Goal: Information Seeking & Learning: Understand process/instructions

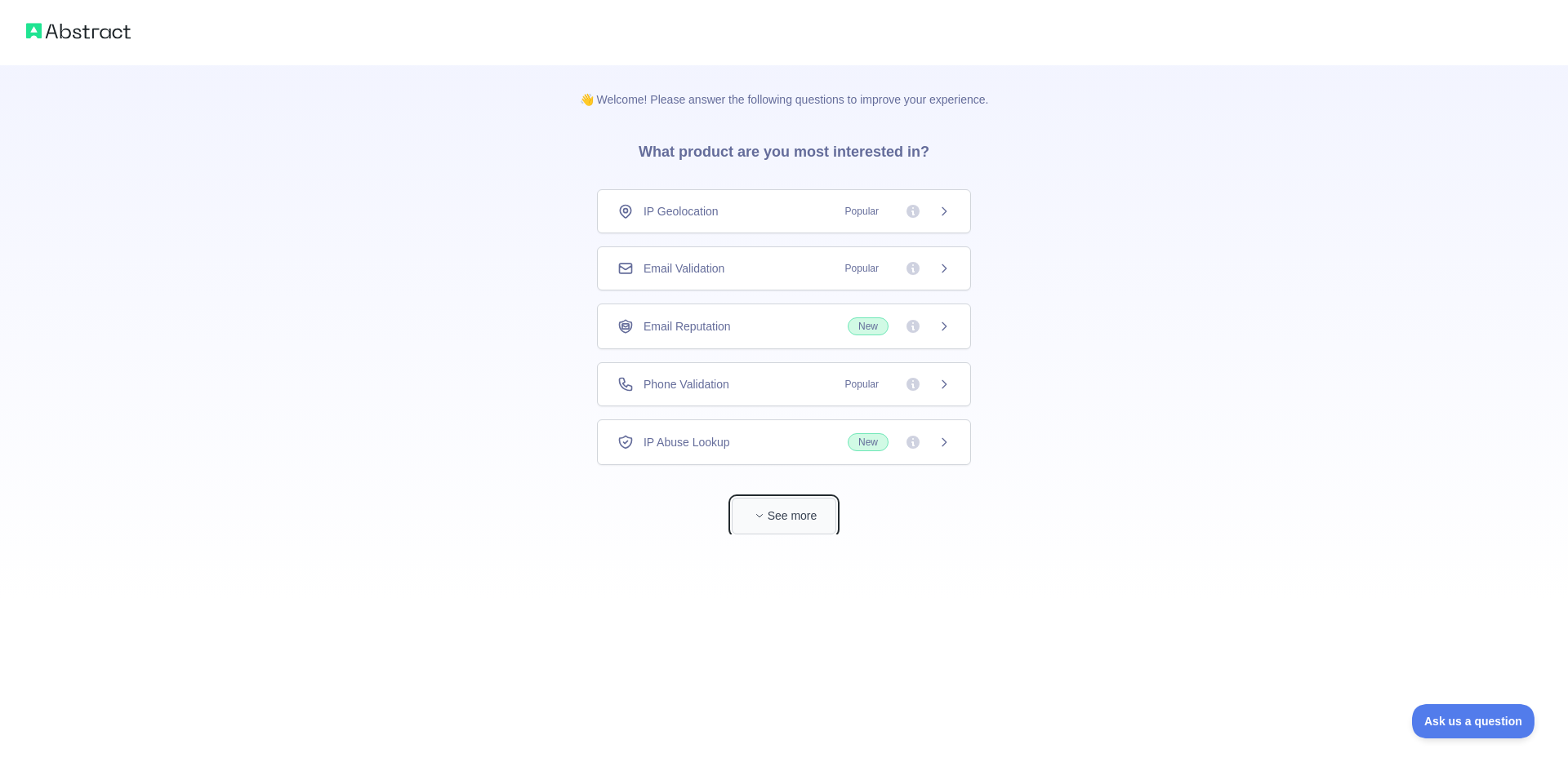
click at [776, 513] on button "See more" at bounding box center [783, 516] width 104 height 37
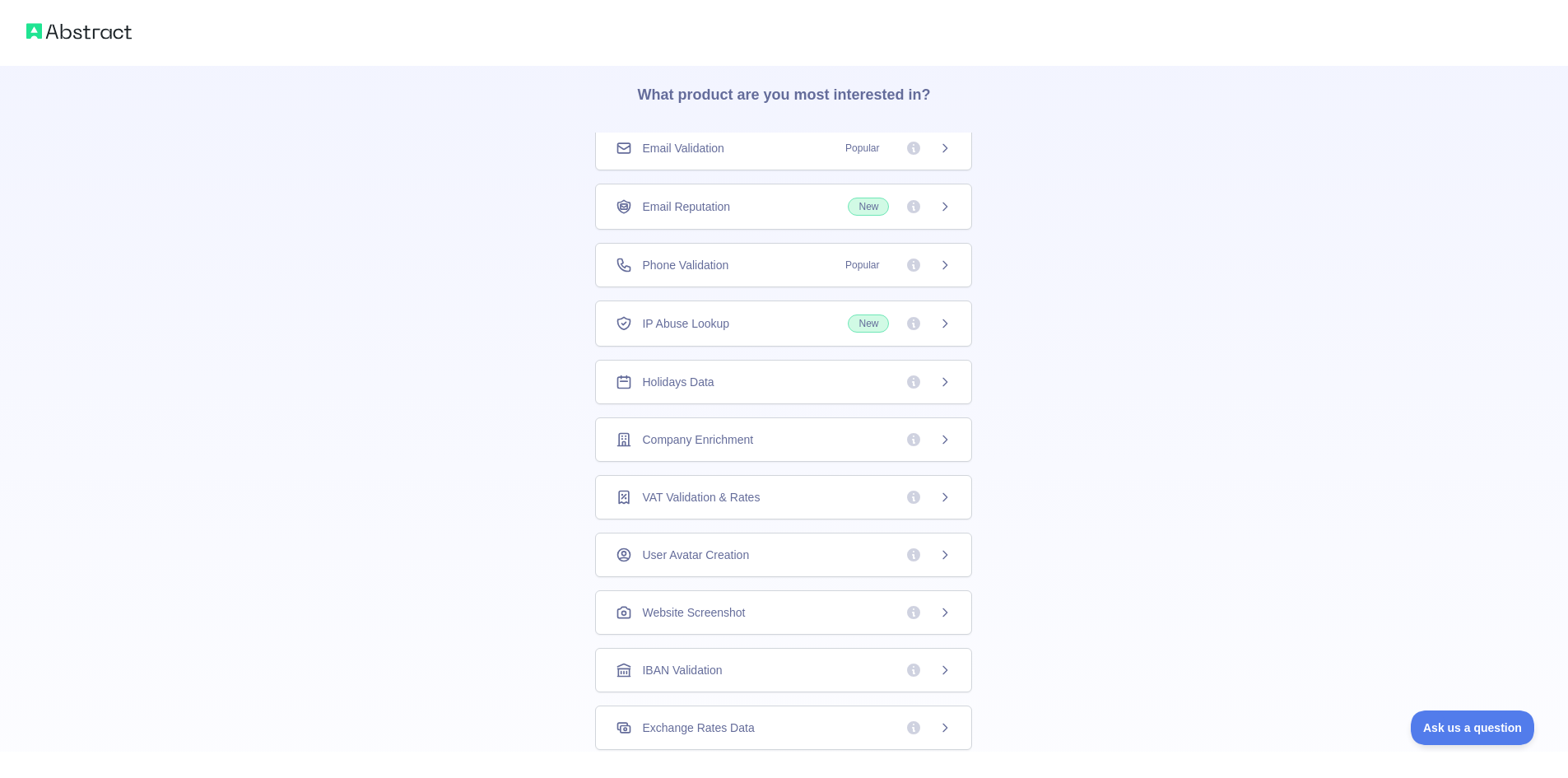
scroll to position [104, 0]
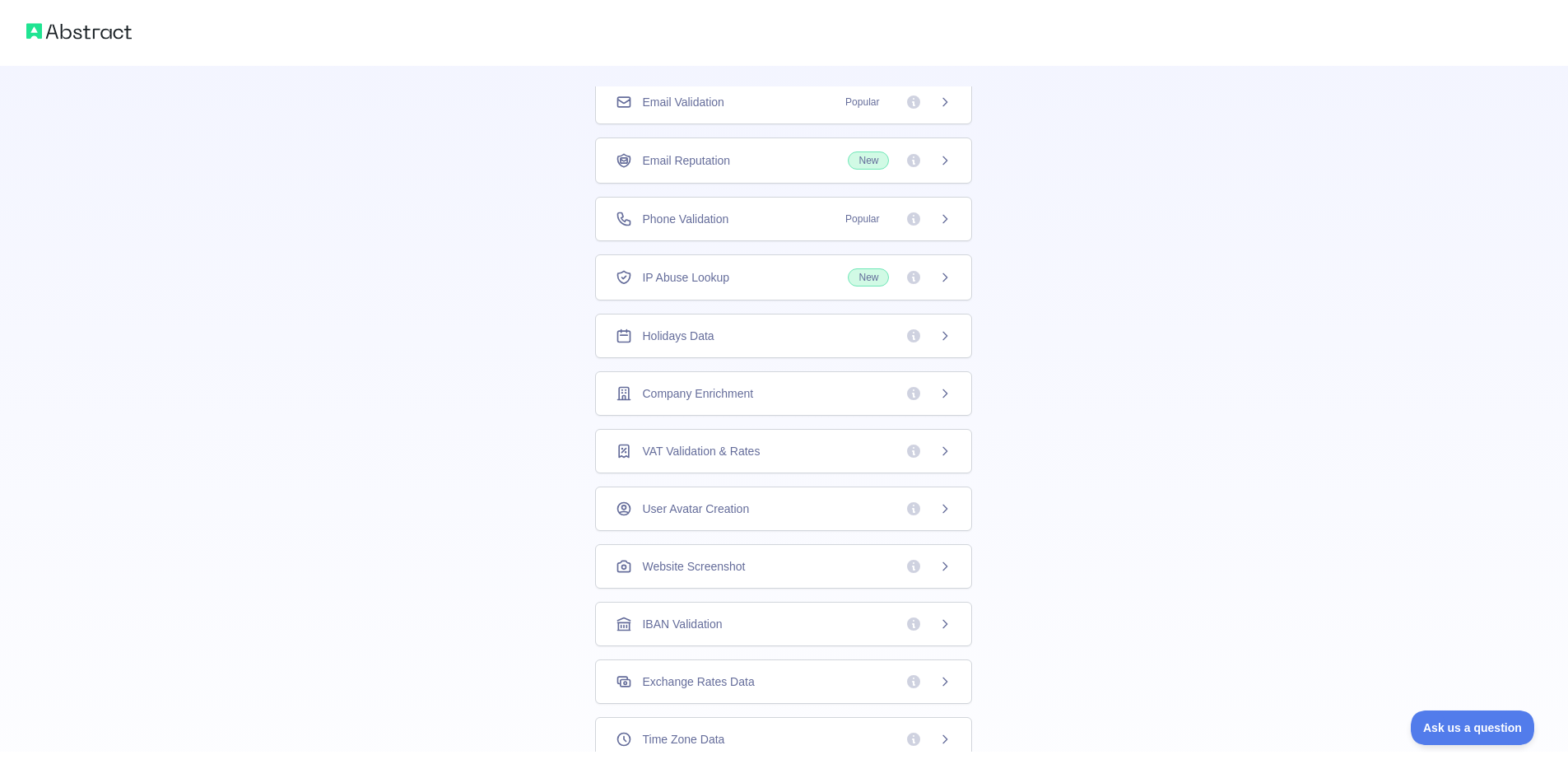
click at [939, 454] on icon at bounding box center [945, 451] width 13 height 13
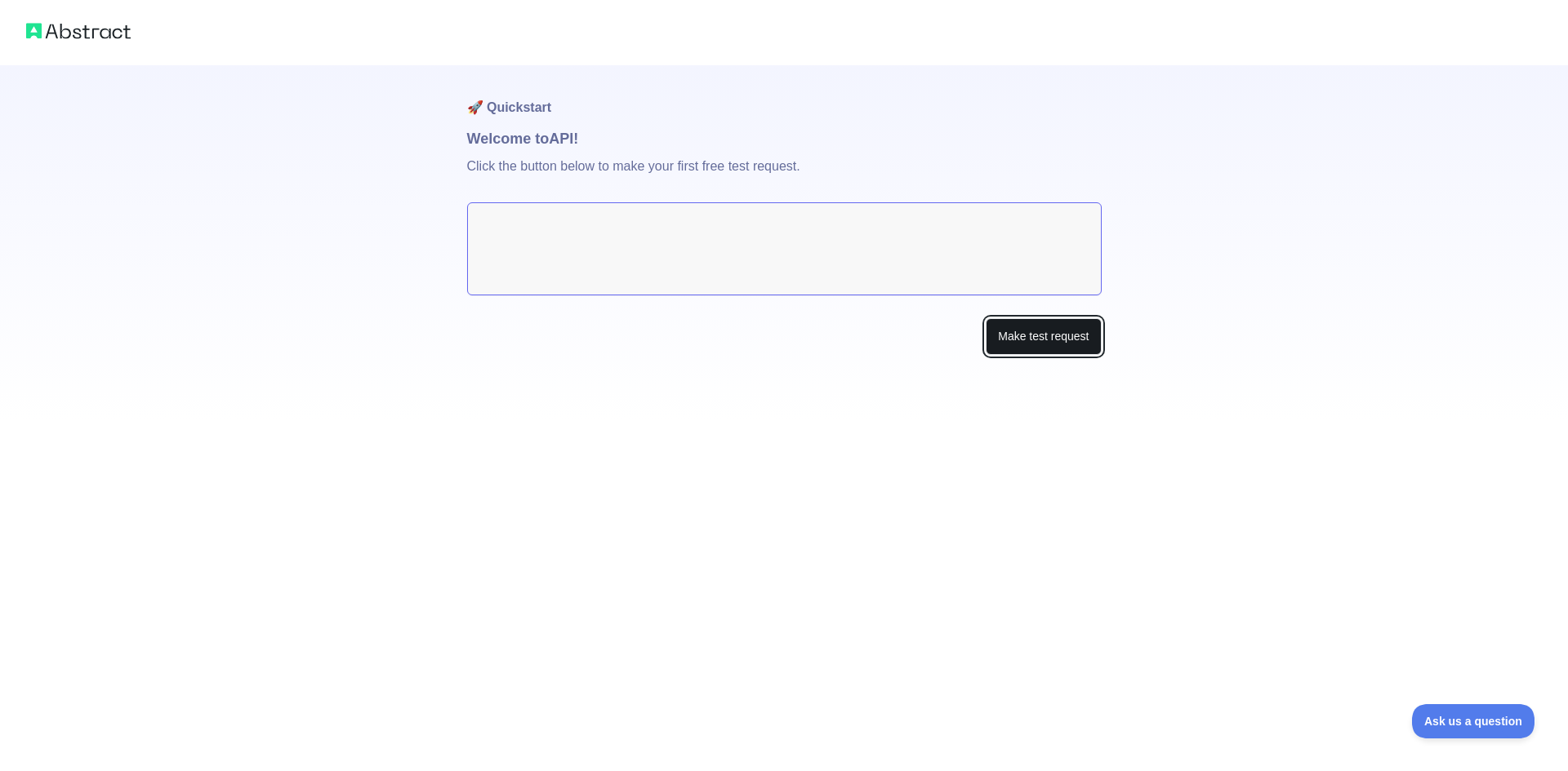
click at [1046, 335] on button "Make test request" at bounding box center [1043, 337] width 115 height 37
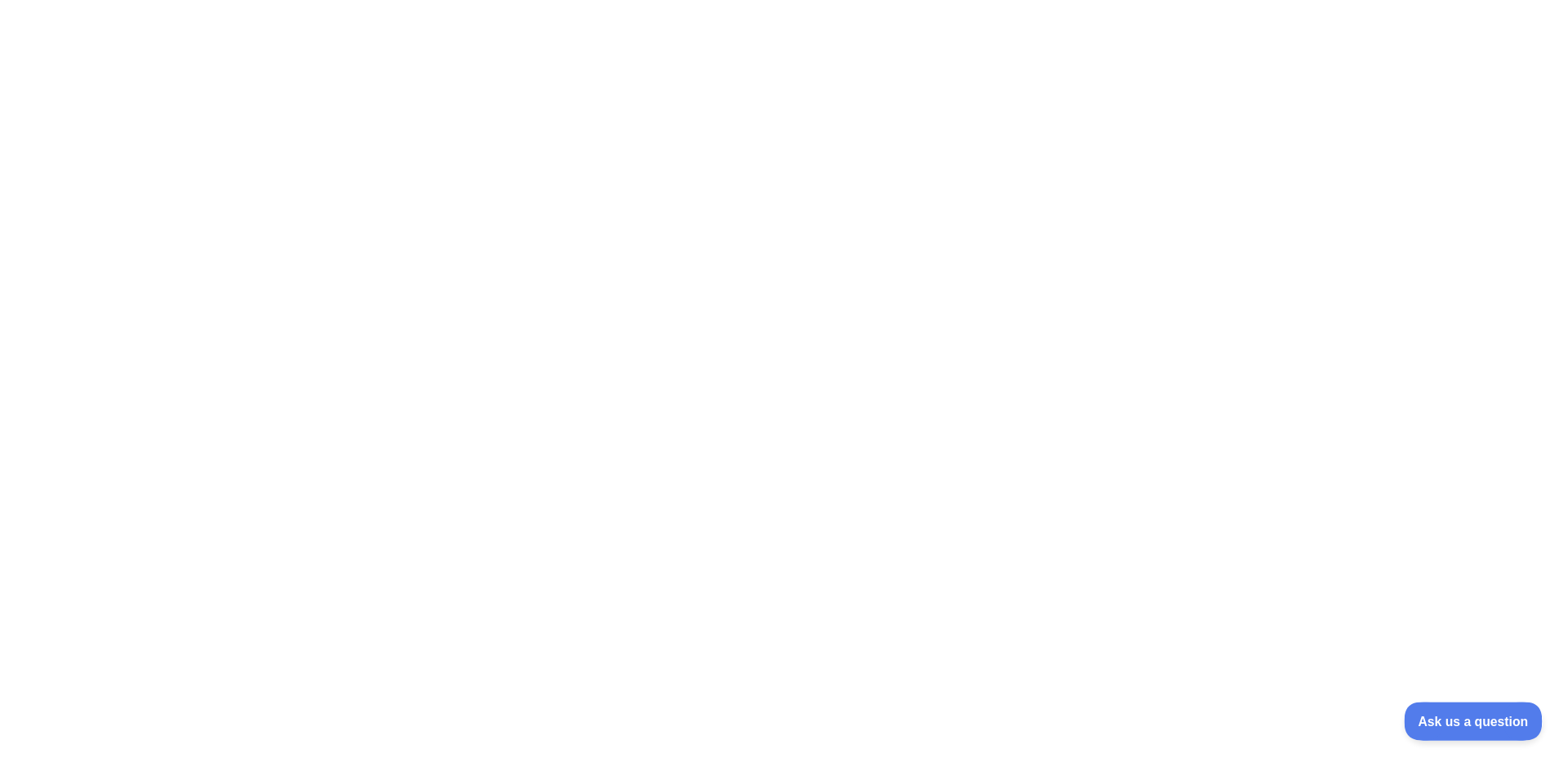
click at [1460, 712] on button "Ask us a question" at bounding box center [1465, 718] width 123 height 34
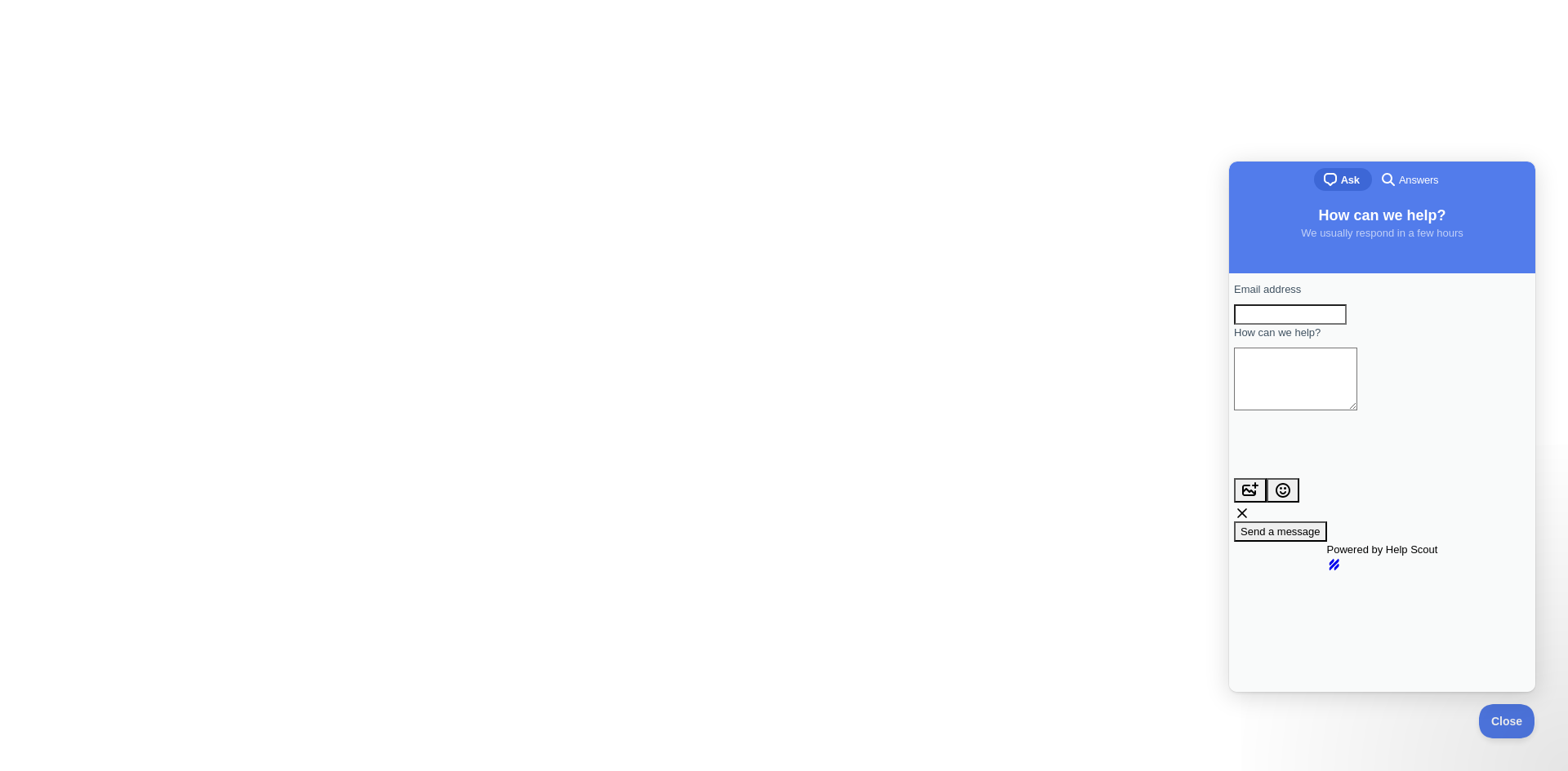
click at [1152, 447] on div at bounding box center [784, 386] width 1568 height 771
click at [1486, 715] on span "Close" at bounding box center [1502, 719] width 56 height 12
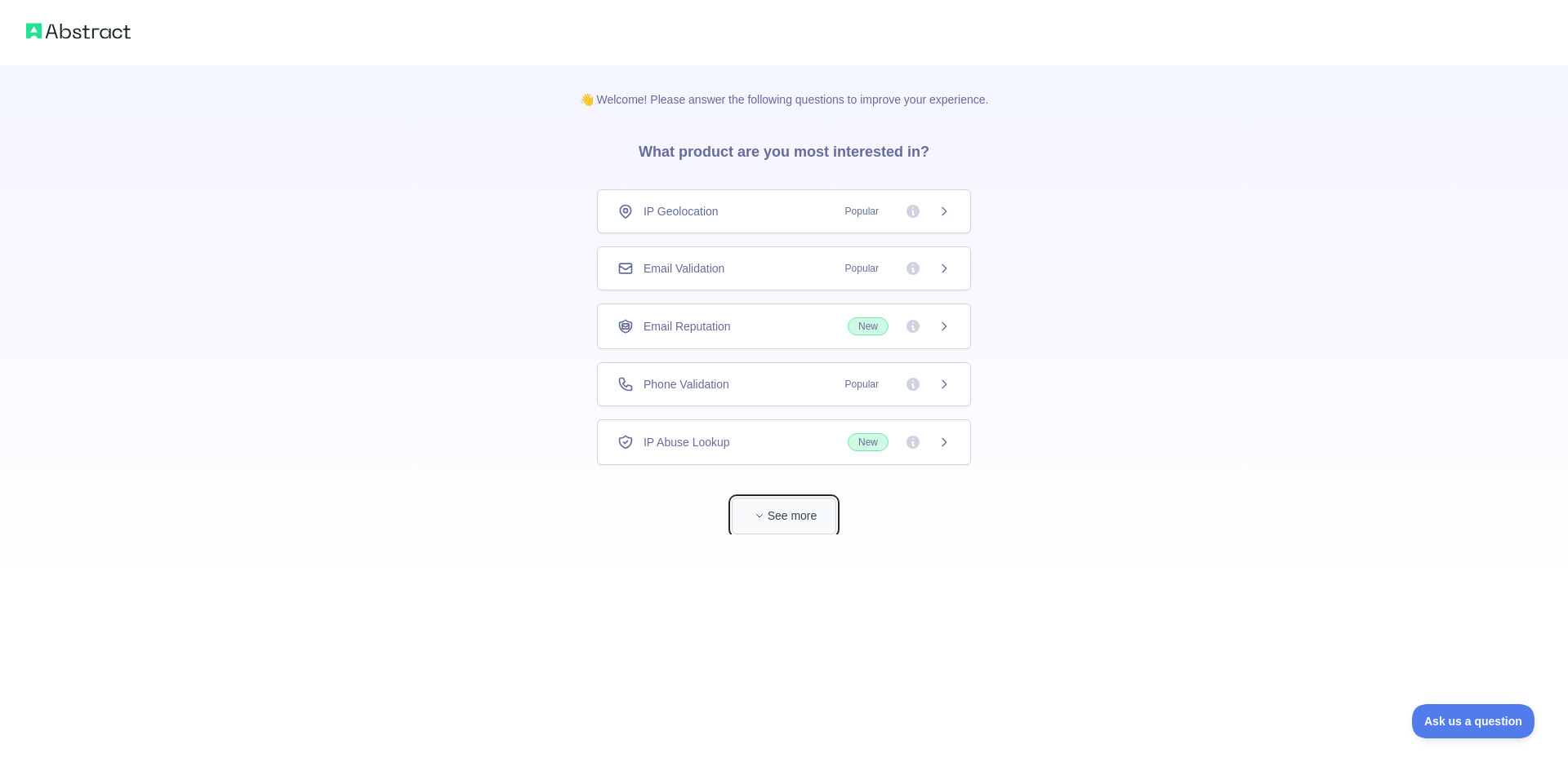
click at [811, 515] on button "See more" at bounding box center [783, 516] width 104 height 37
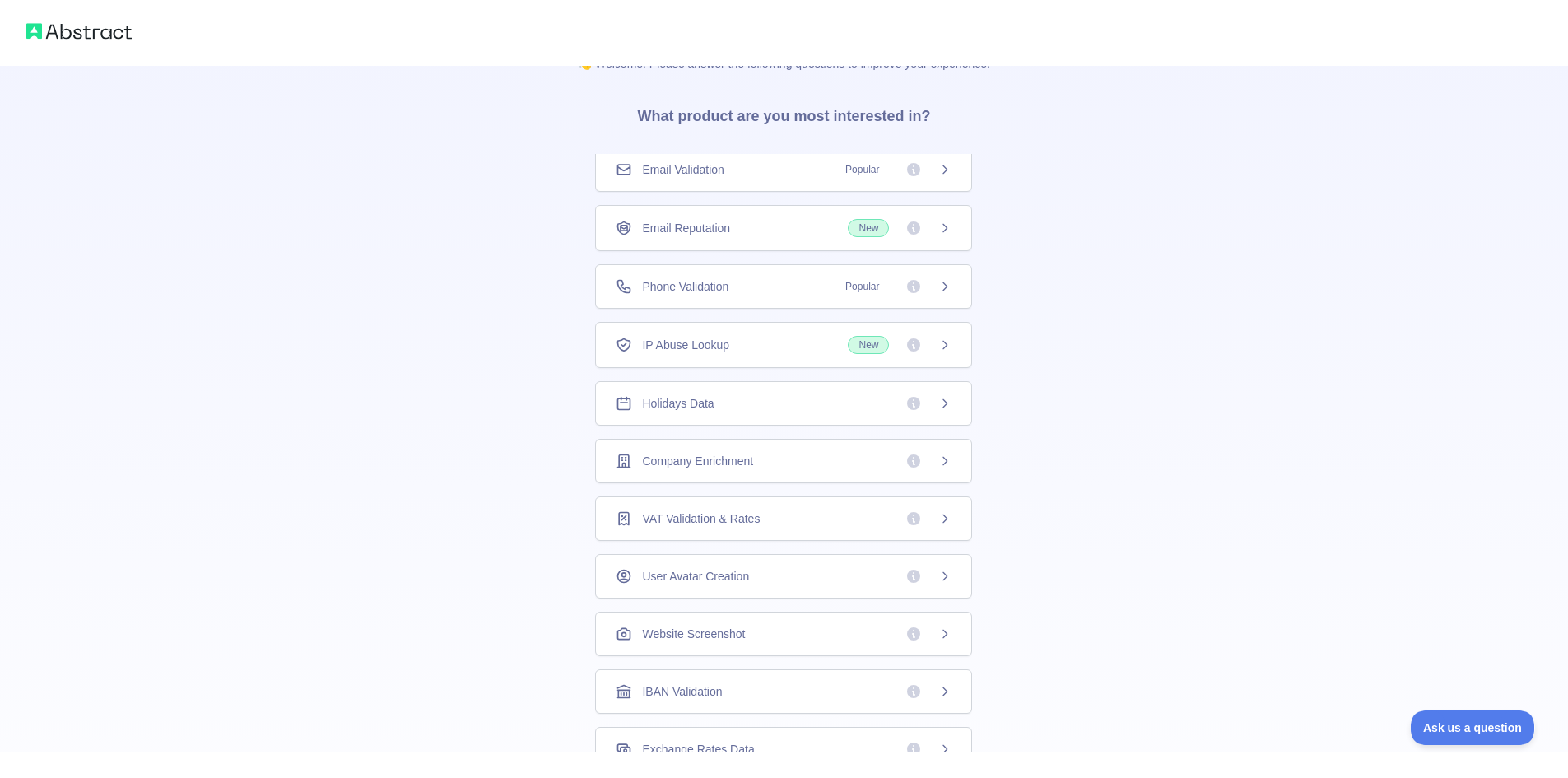
scroll to position [165, 0]
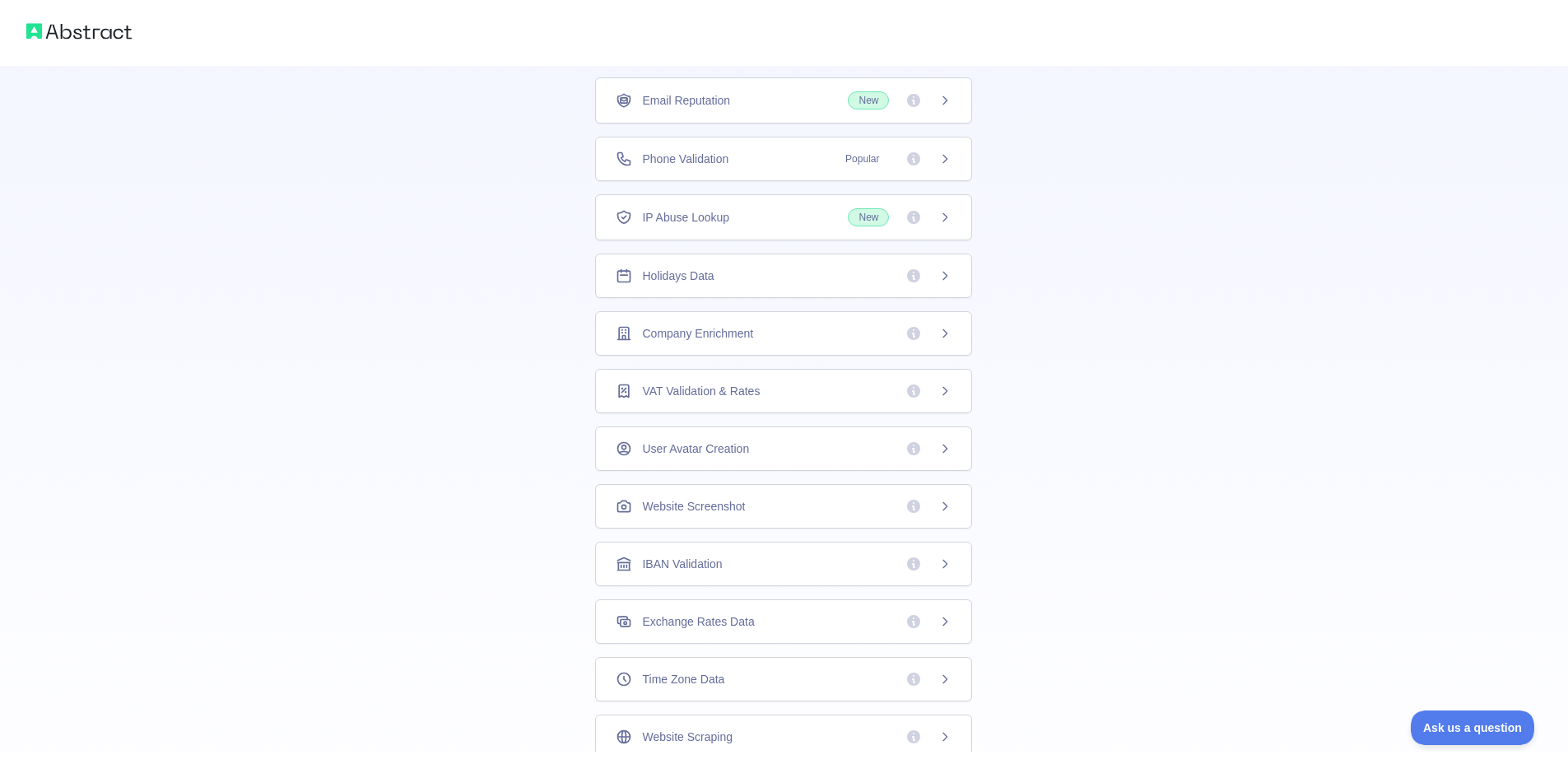
click at [671, 392] on span "VAT Validation & Rates" at bounding box center [701, 391] width 118 height 17
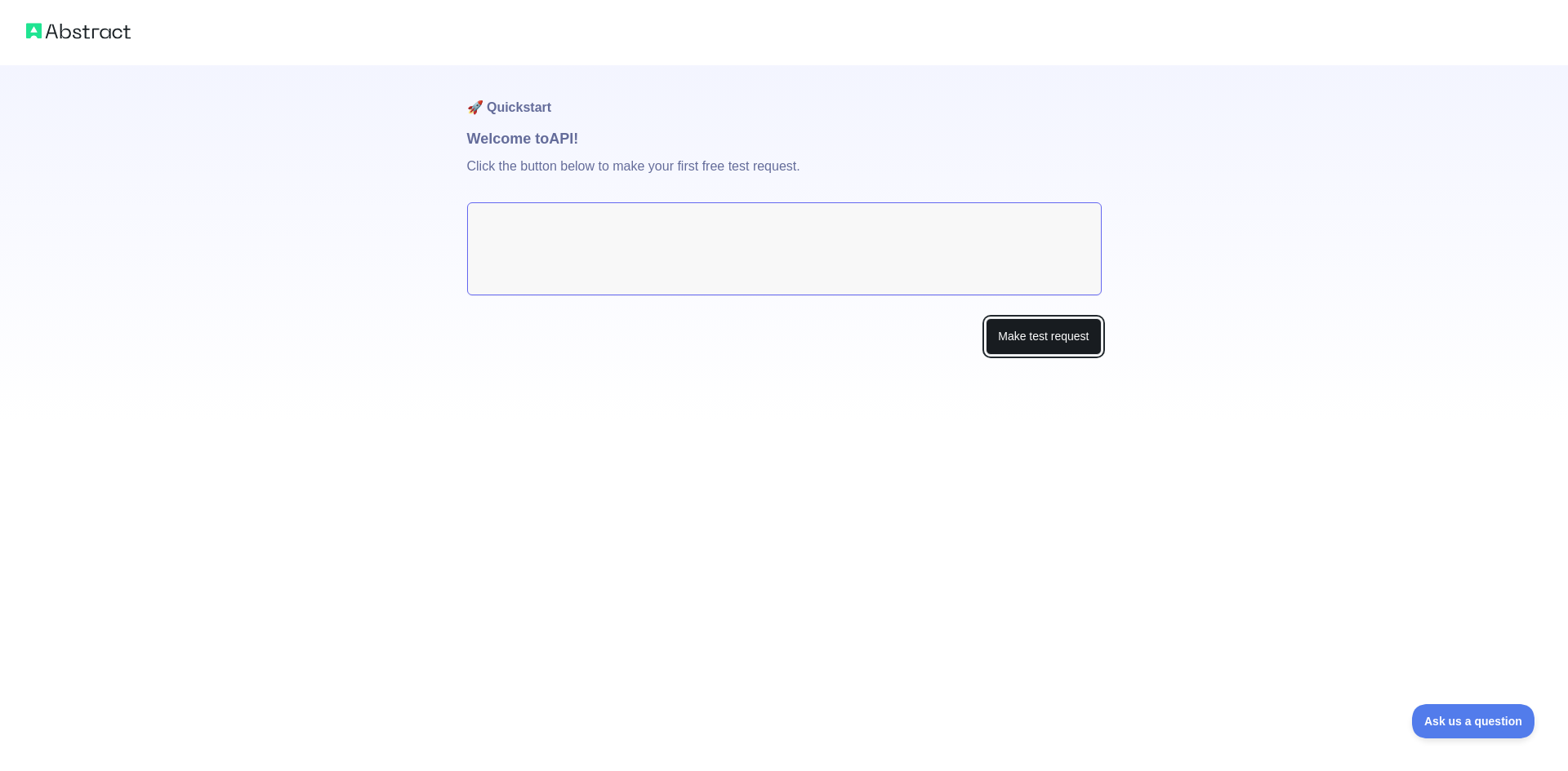
click at [1027, 331] on button "Make test request" at bounding box center [1043, 337] width 115 height 37
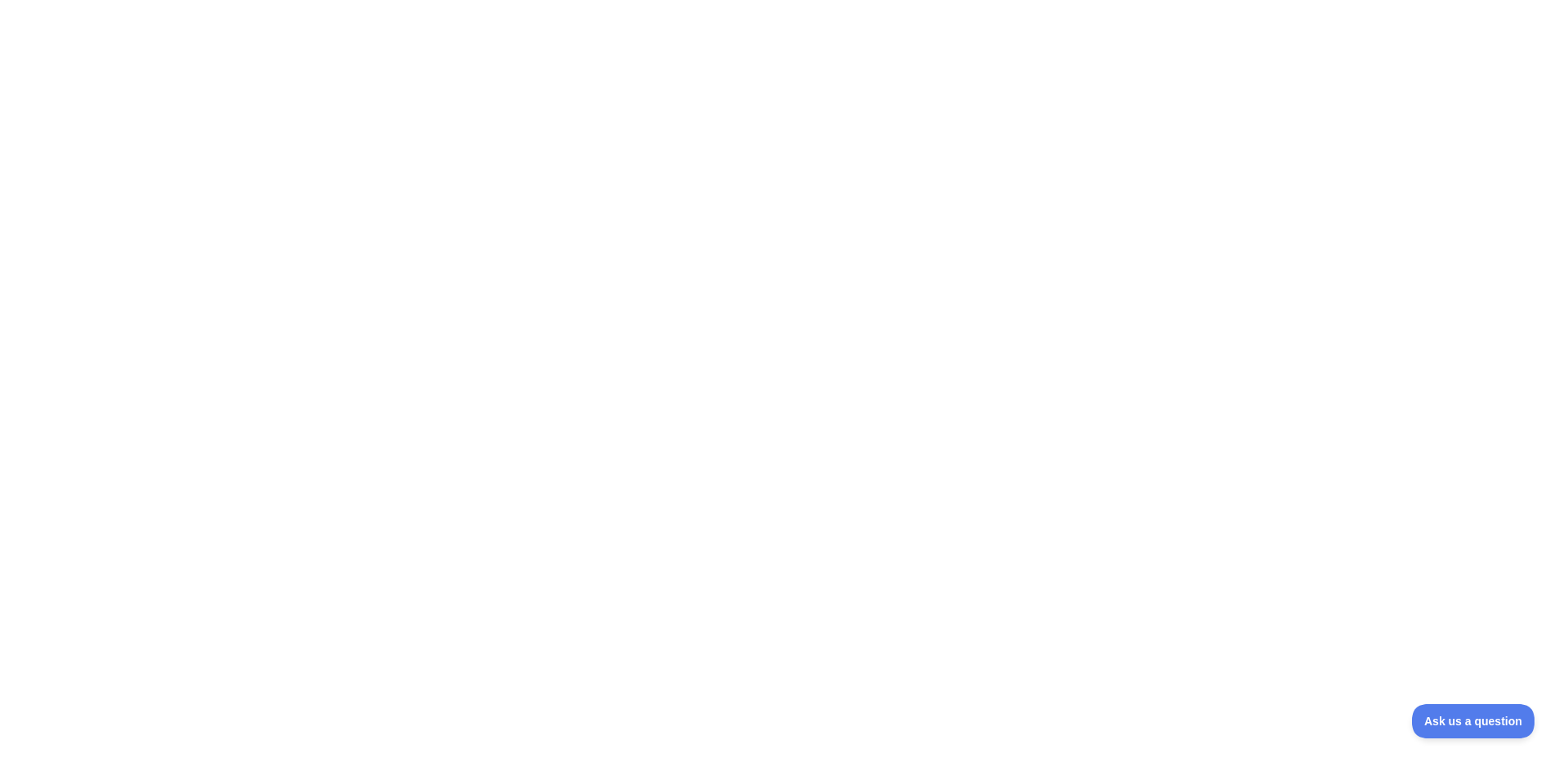
click at [857, 119] on div at bounding box center [784, 386] width 1568 height 771
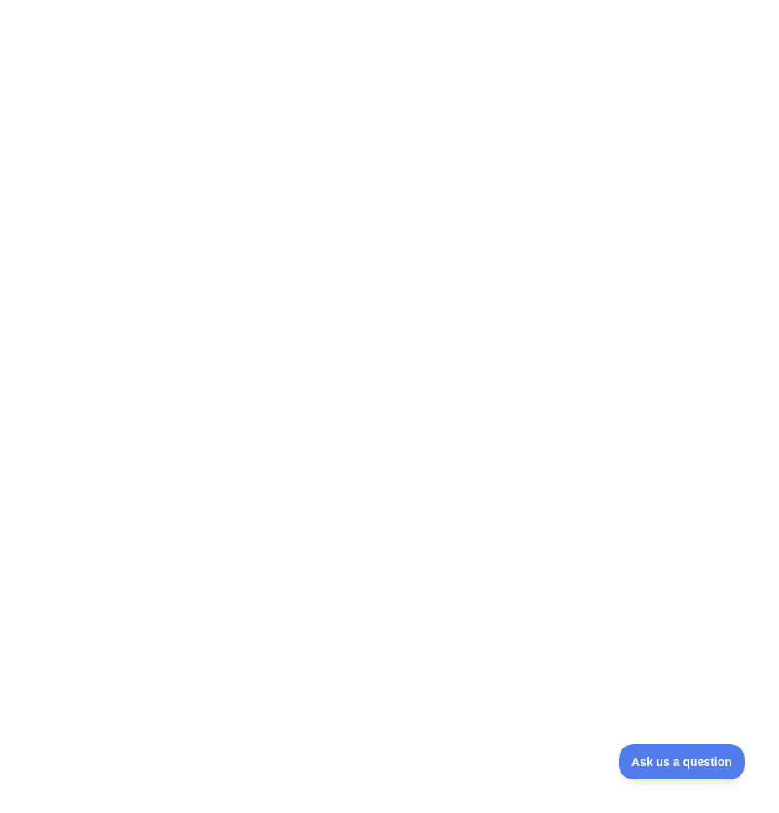
click at [428, 324] on div at bounding box center [389, 406] width 779 height 813
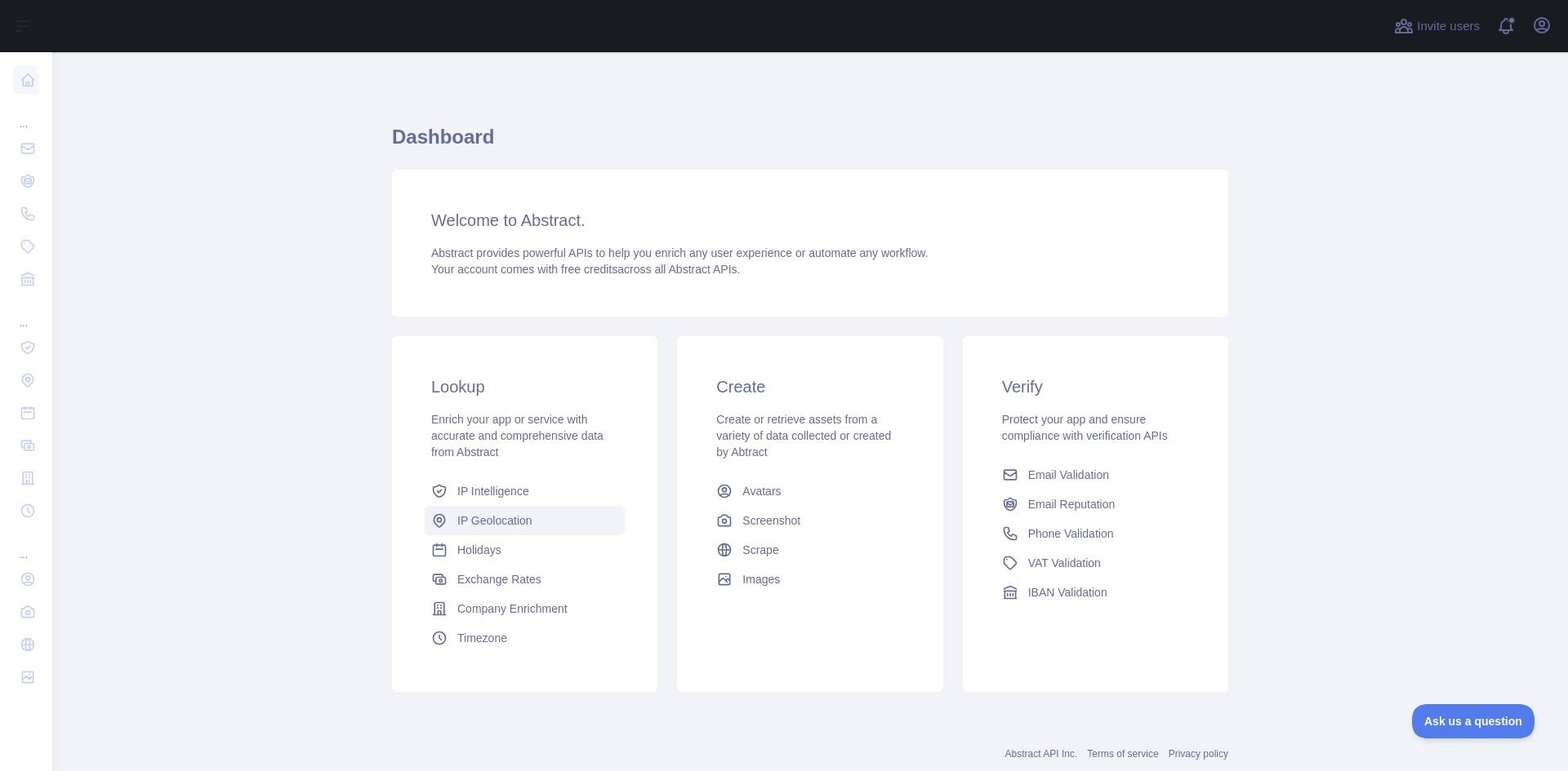
scroll to position [42, 0]
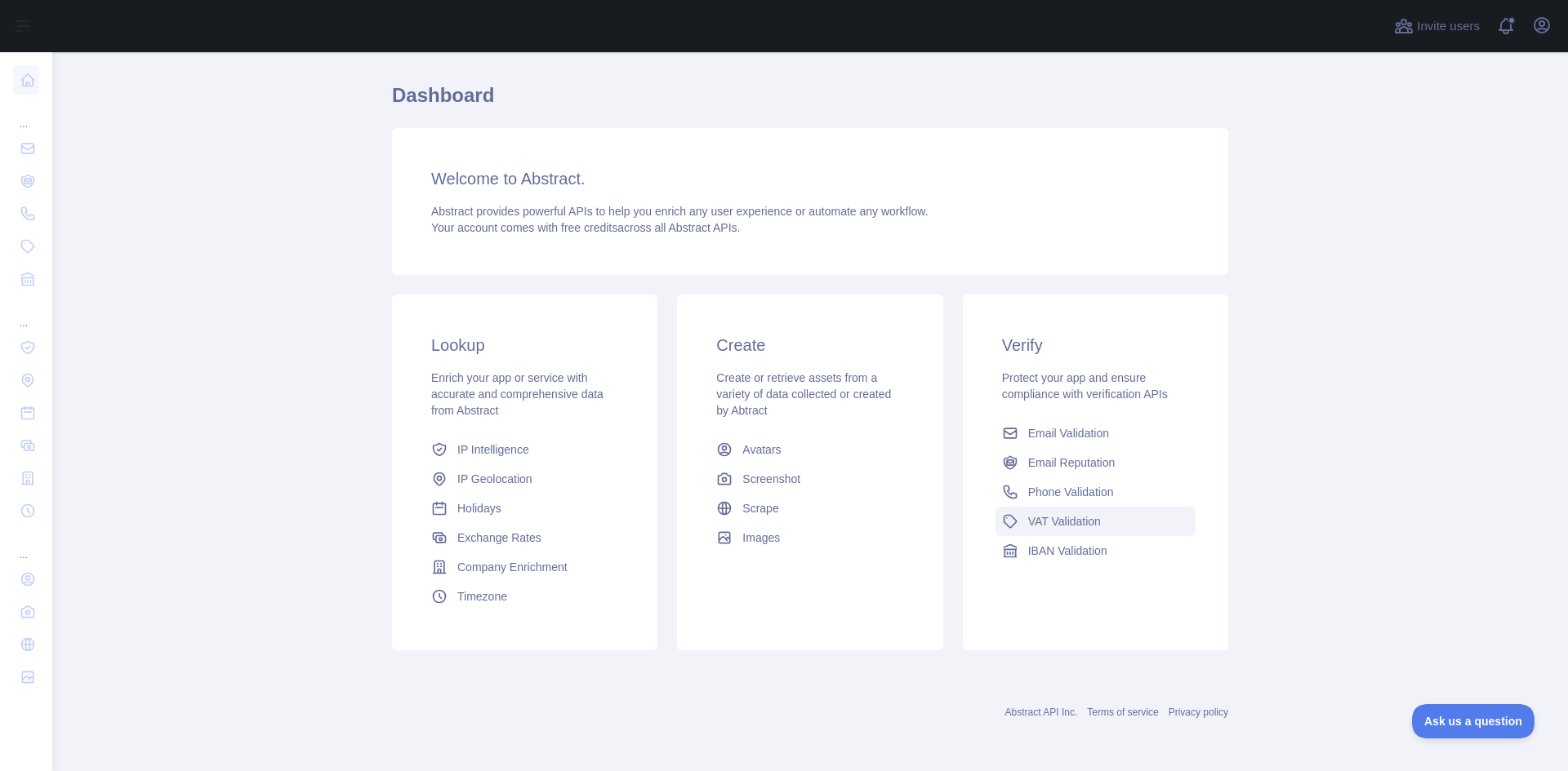
click at [1050, 516] on span "VAT Validation" at bounding box center [1064, 521] width 73 height 17
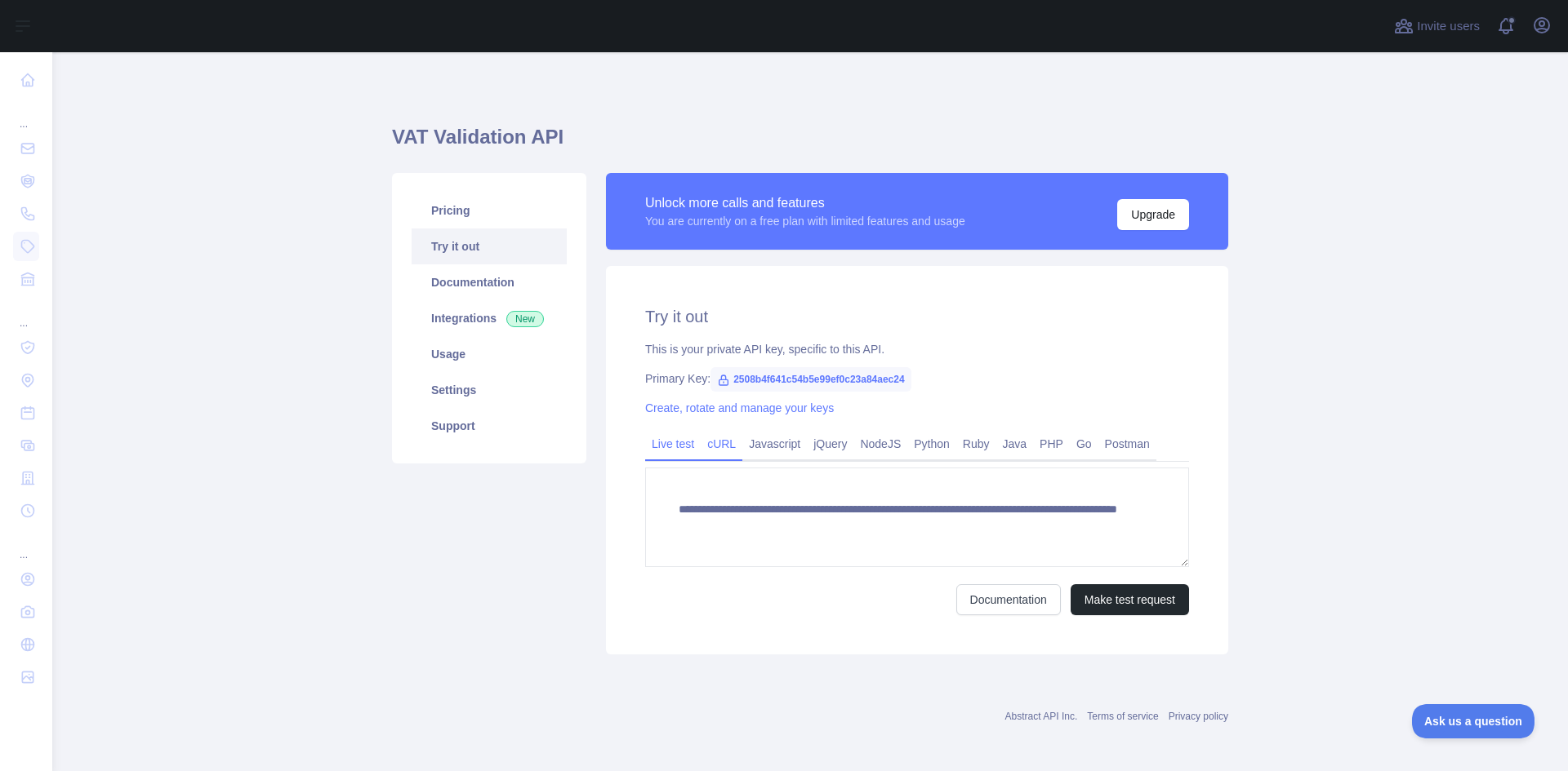
click at [721, 447] on link "cURL" at bounding box center [721, 444] width 42 height 26
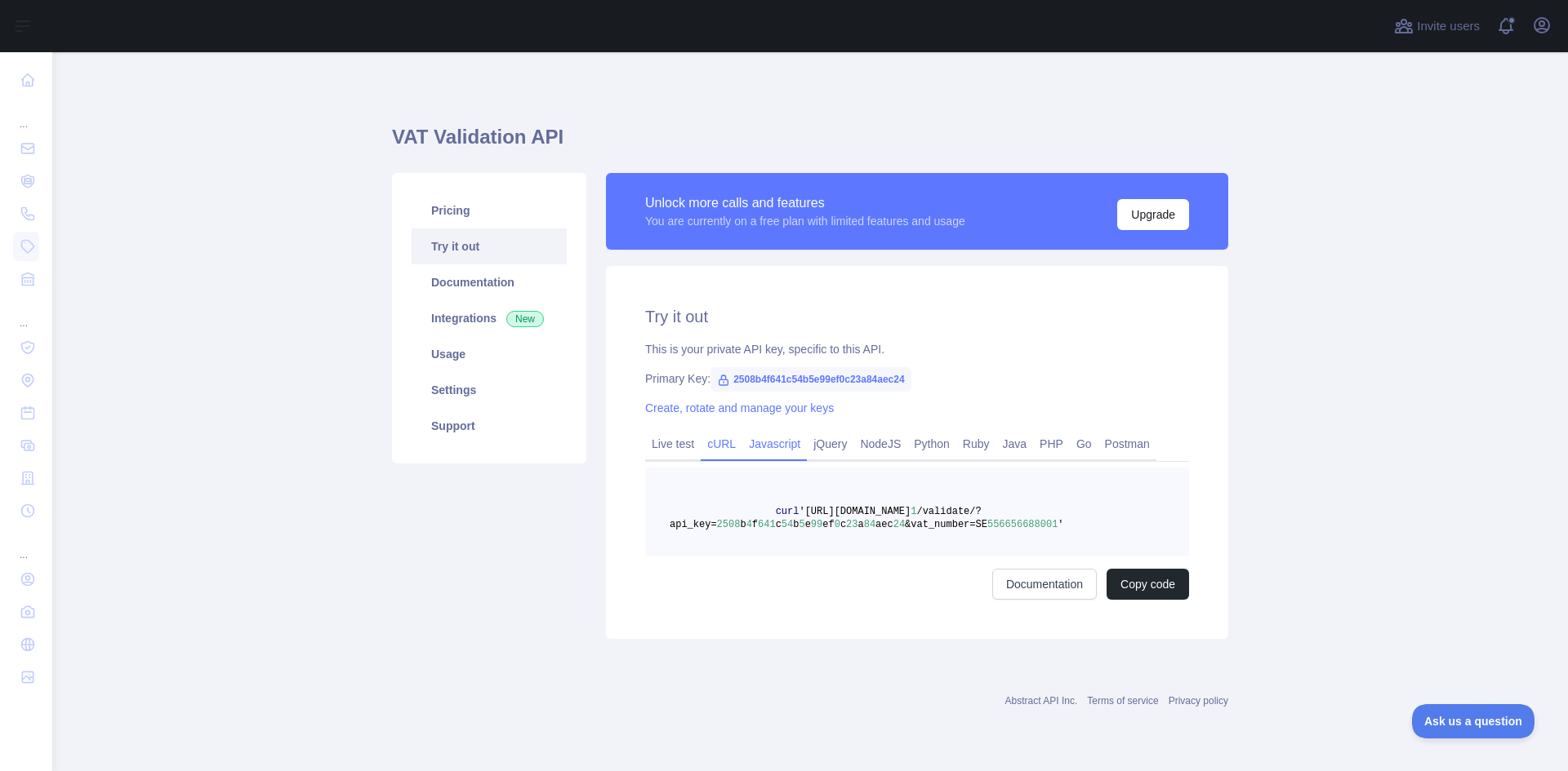
click at [768, 447] on link "Javascript" at bounding box center [774, 444] width 64 height 26
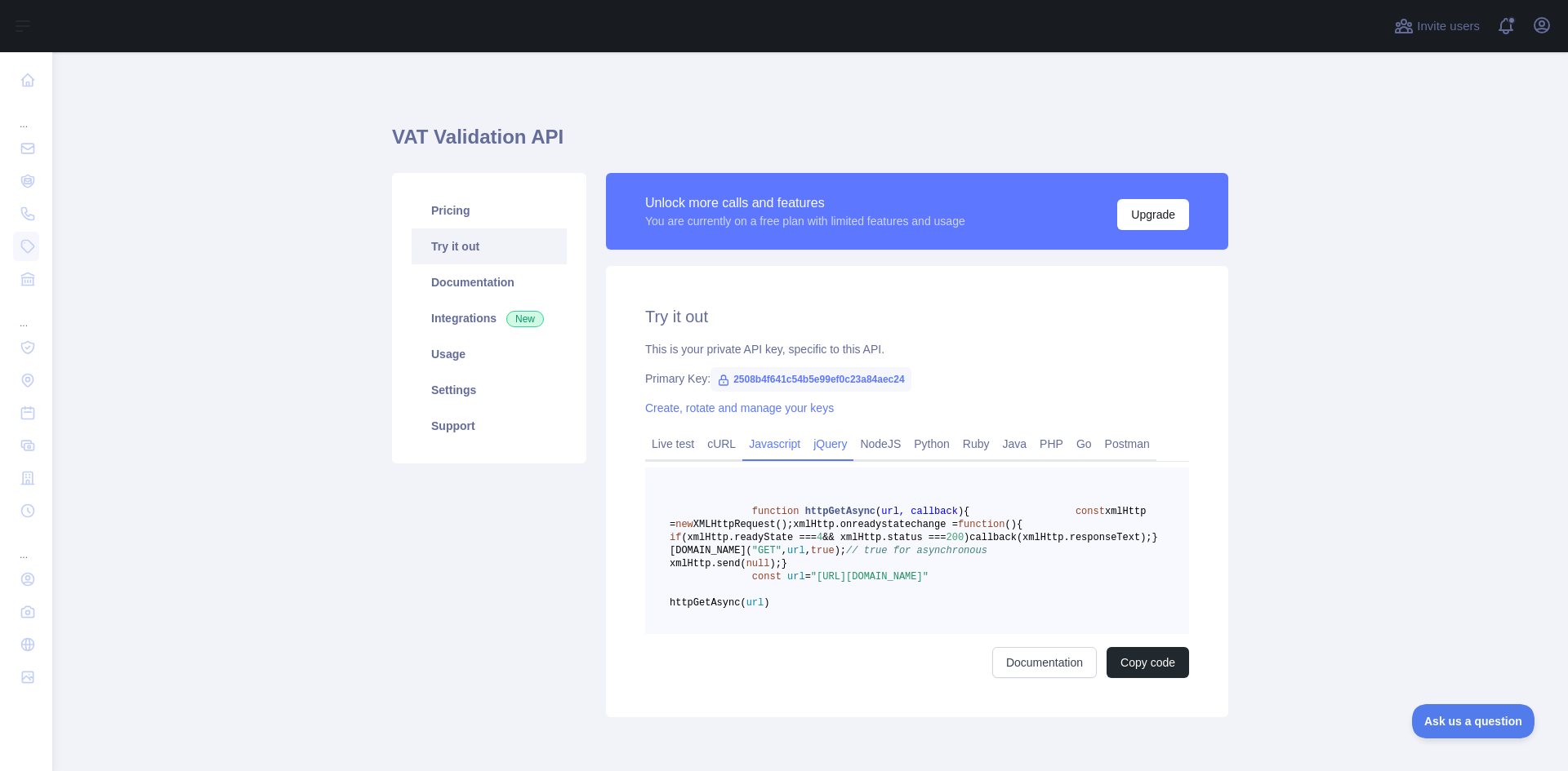
click at [825, 446] on link "jQuery" at bounding box center [830, 444] width 47 height 26
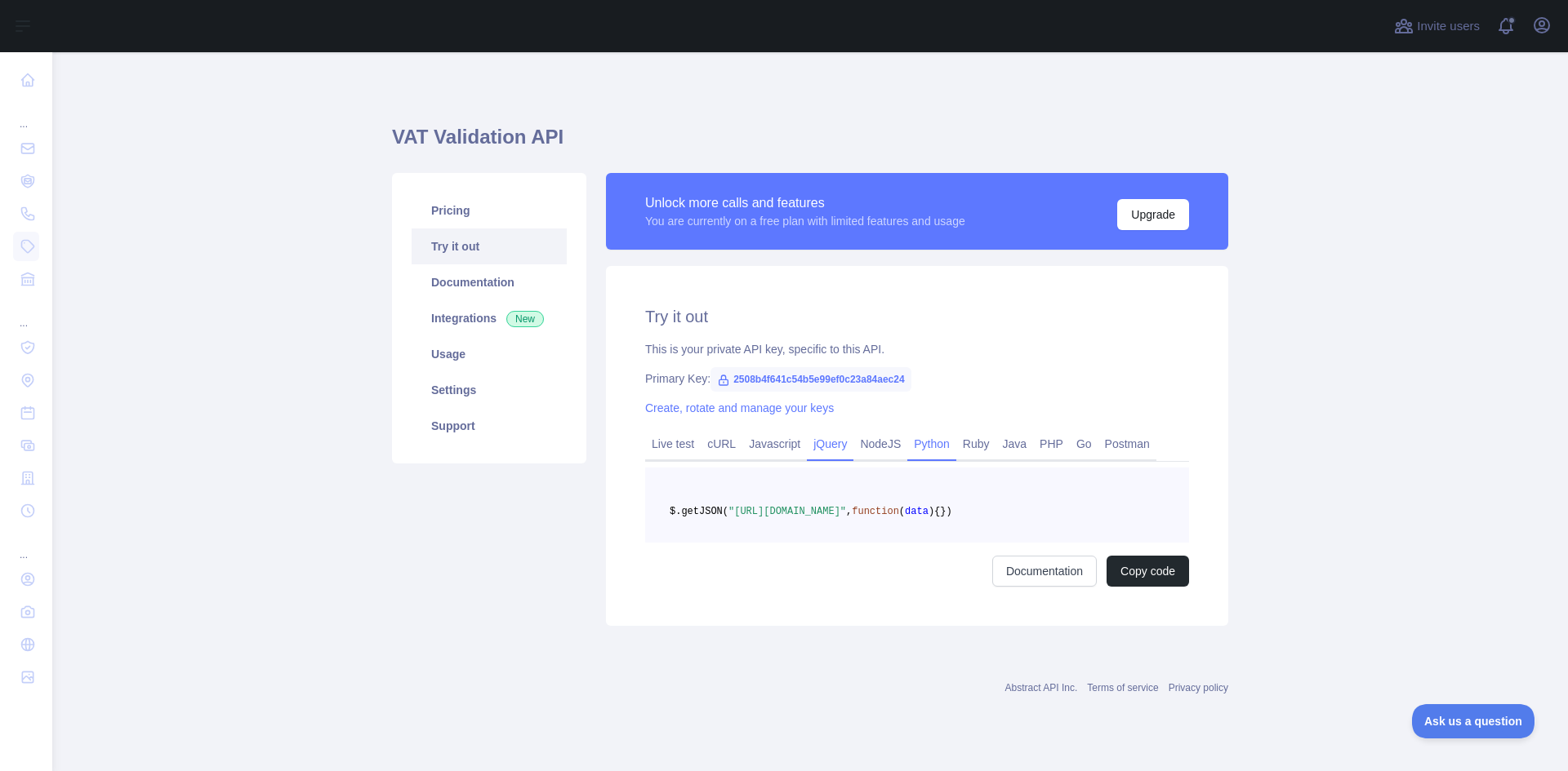
click at [932, 443] on link "Python" at bounding box center [931, 444] width 49 height 26
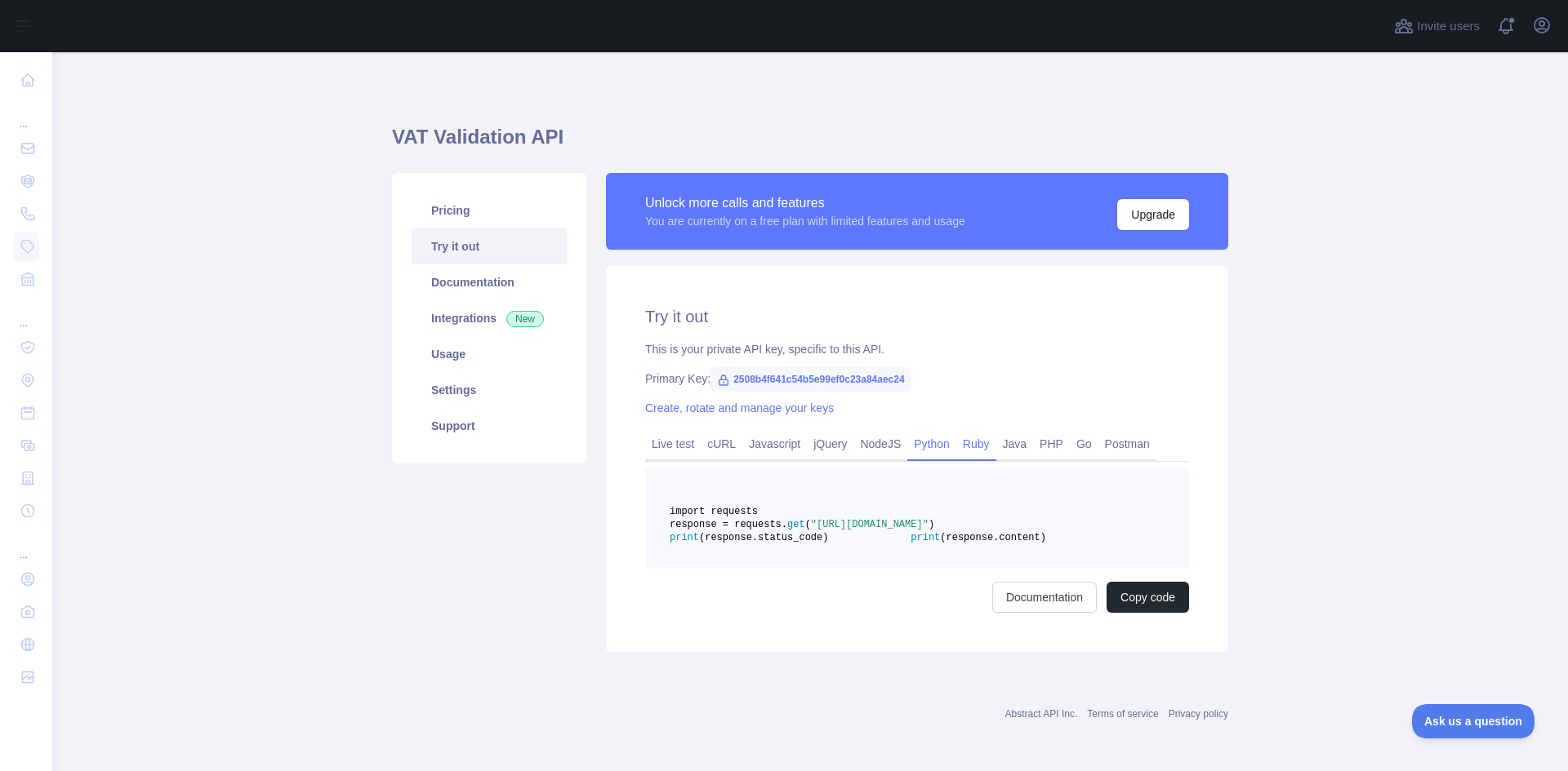
click at [974, 444] on link "Ruby" at bounding box center [976, 444] width 40 height 26
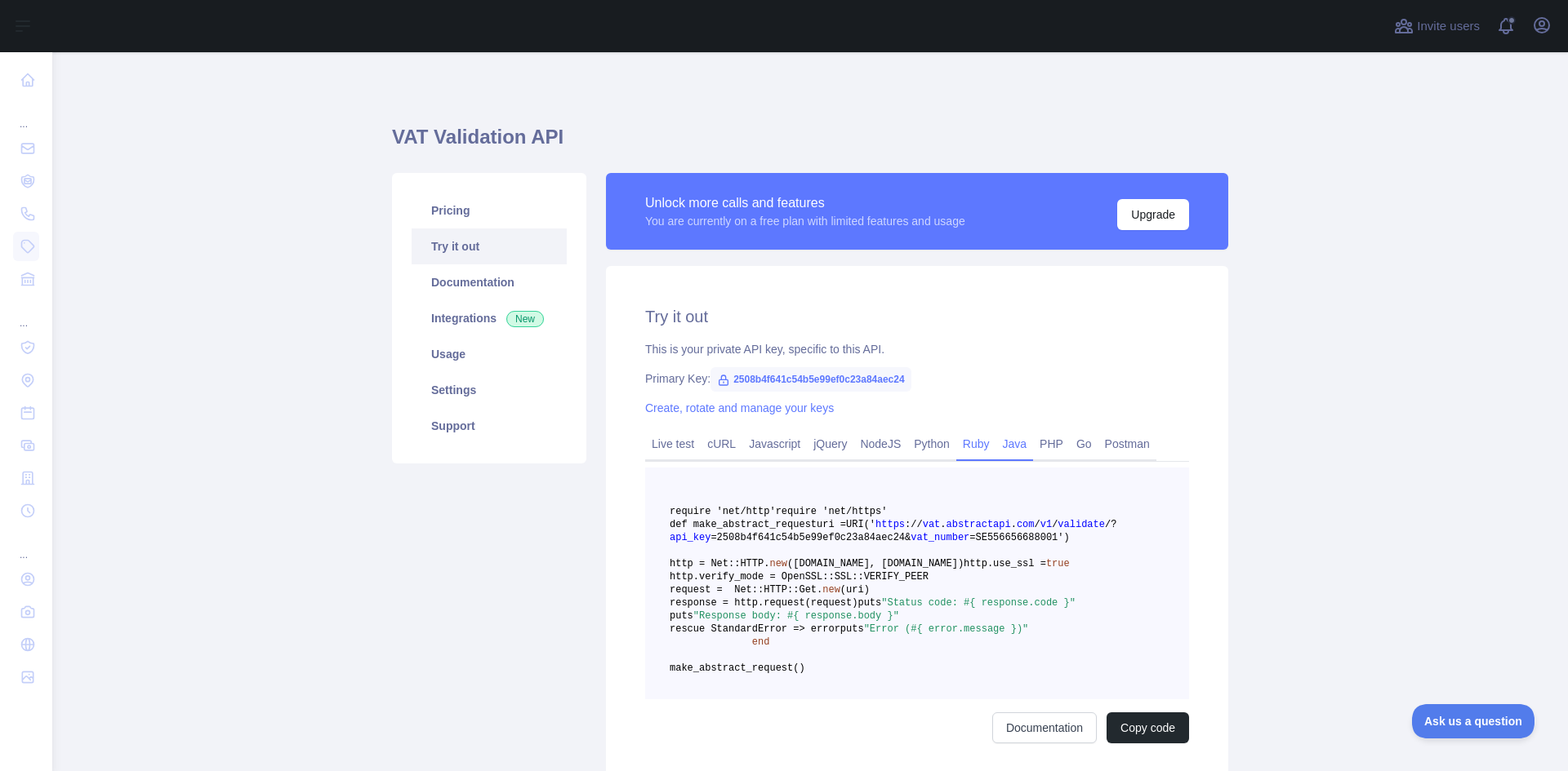
click at [1001, 449] on link "Java" at bounding box center [1015, 444] width 38 height 26
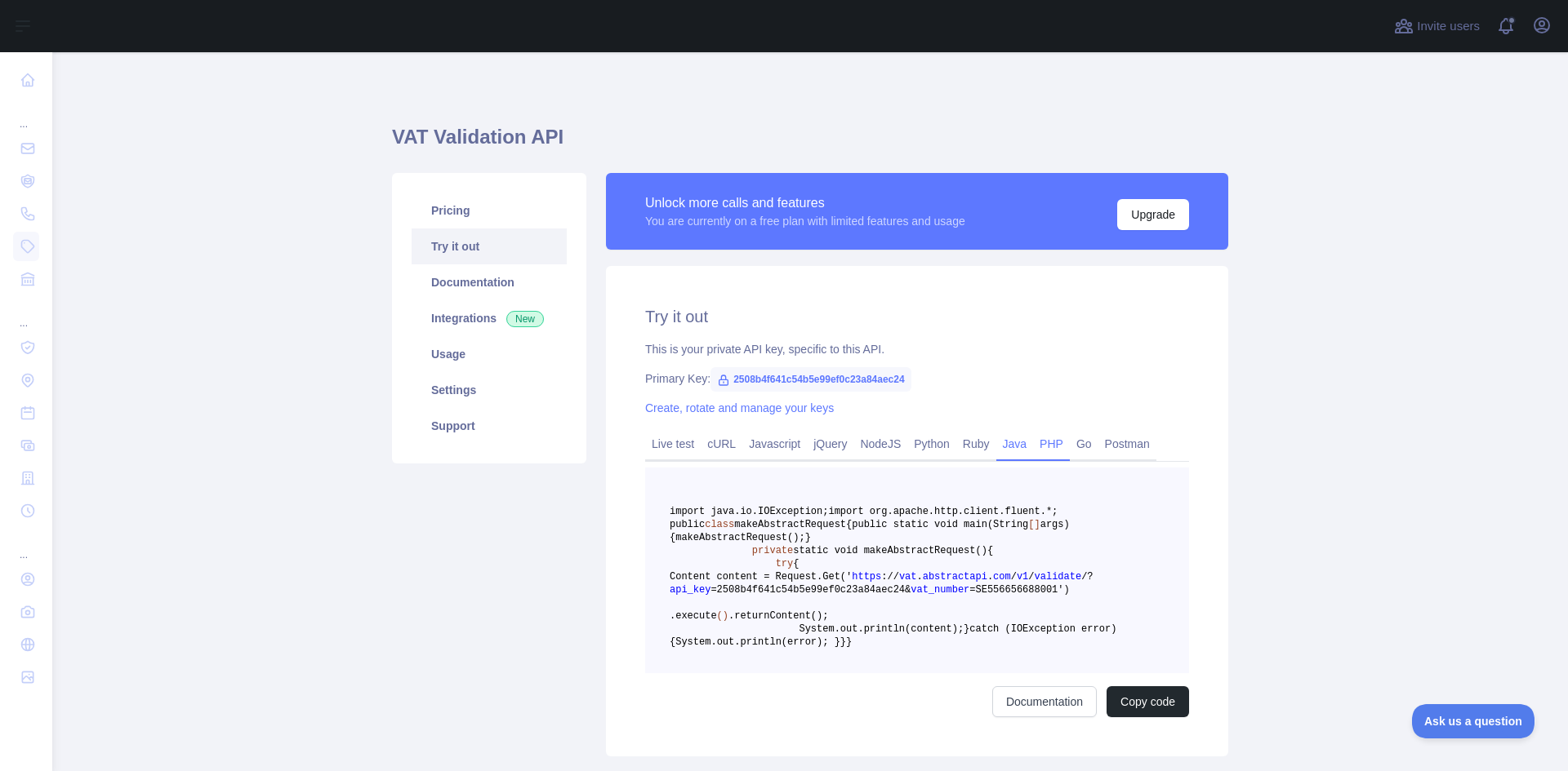
click at [1033, 447] on link "PHP" at bounding box center [1051, 444] width 37 height 26
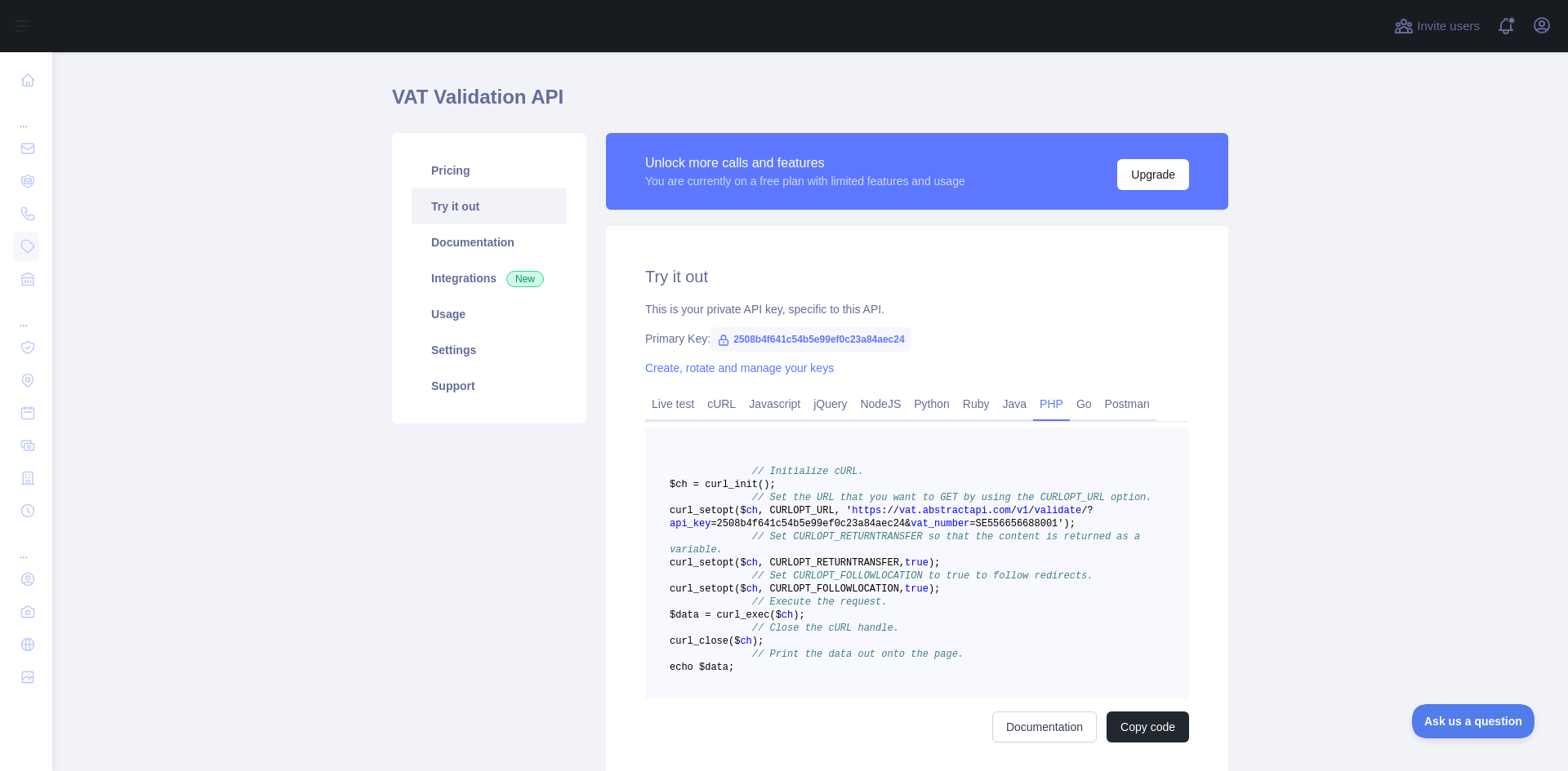
scroll to position [5, 0]
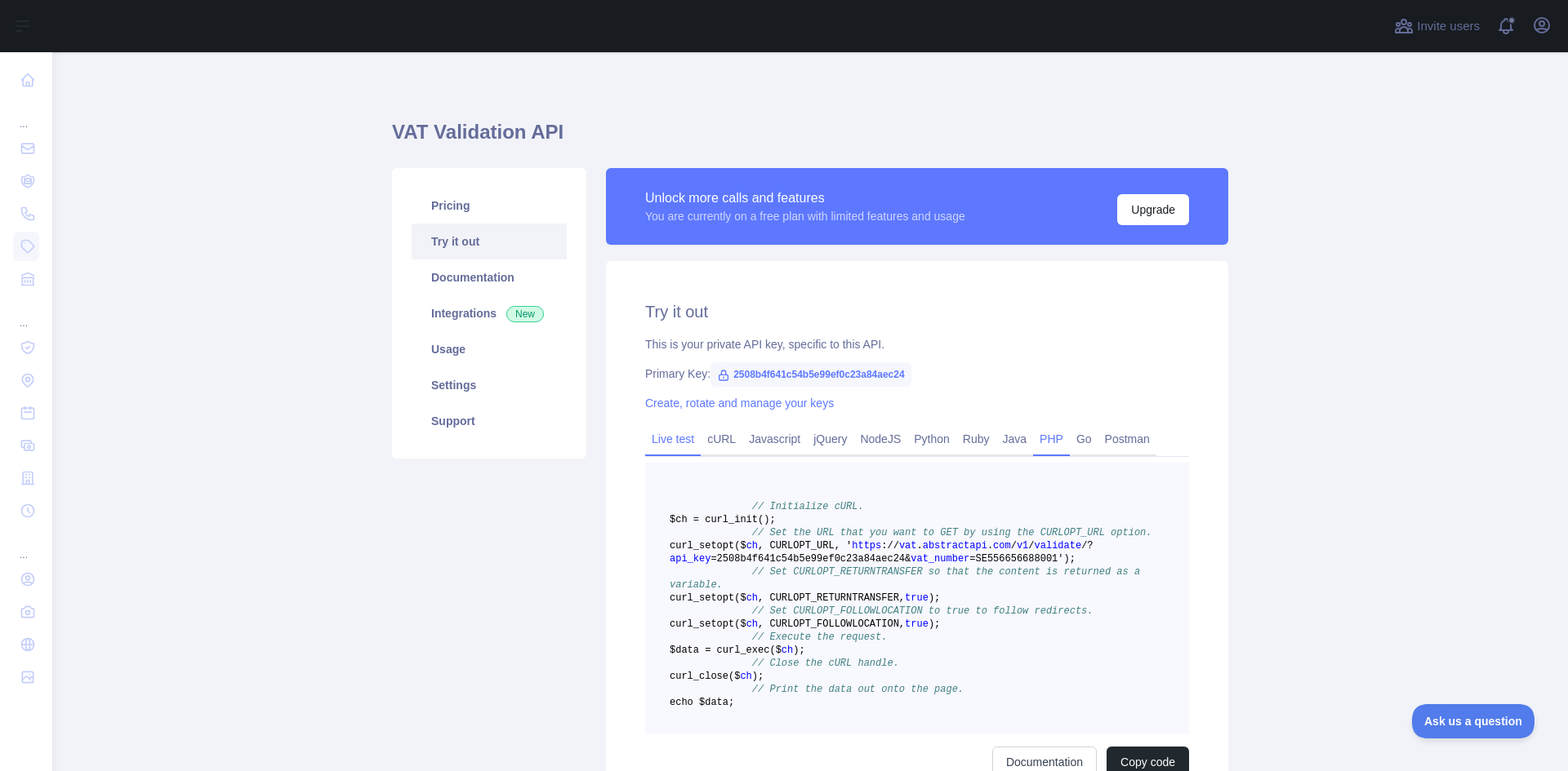
click at [670, 446] on link "Live test" at bounding box center [672, 439] width 56 height 26
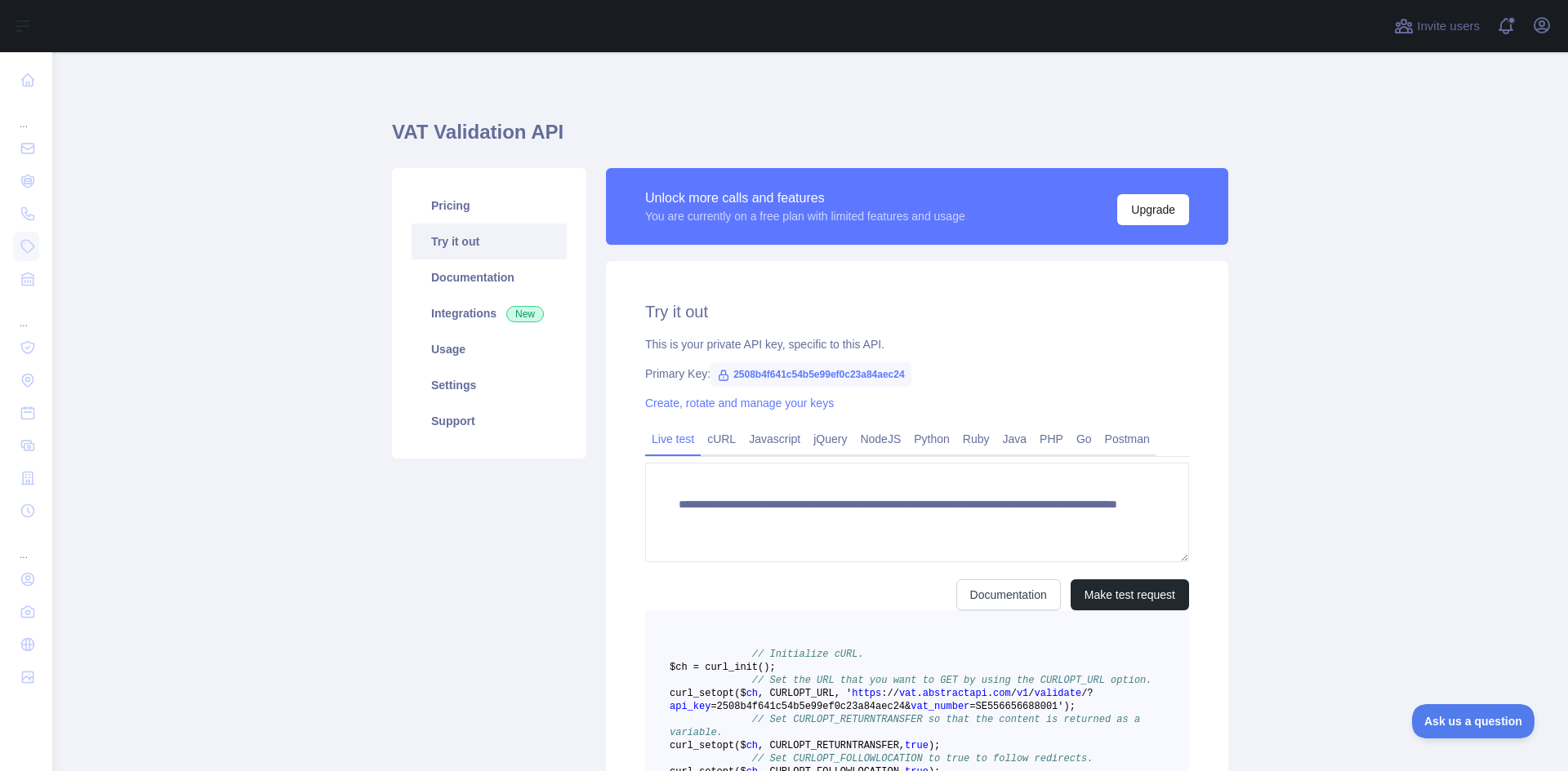
scroll to position [4, 0]
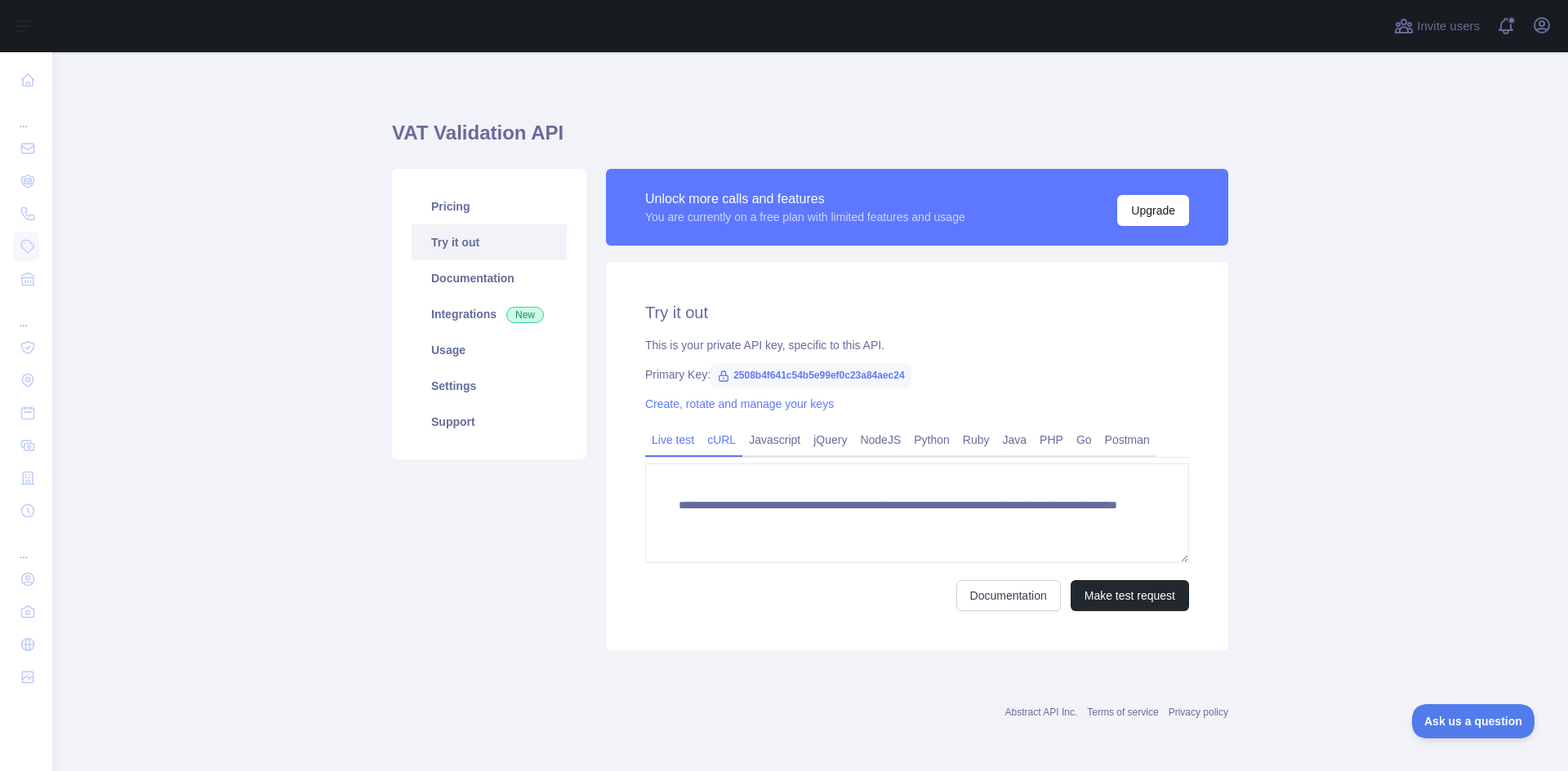
click at [715, 440] on link "cURL" at bounding box center [721, 439] width 42 height 26
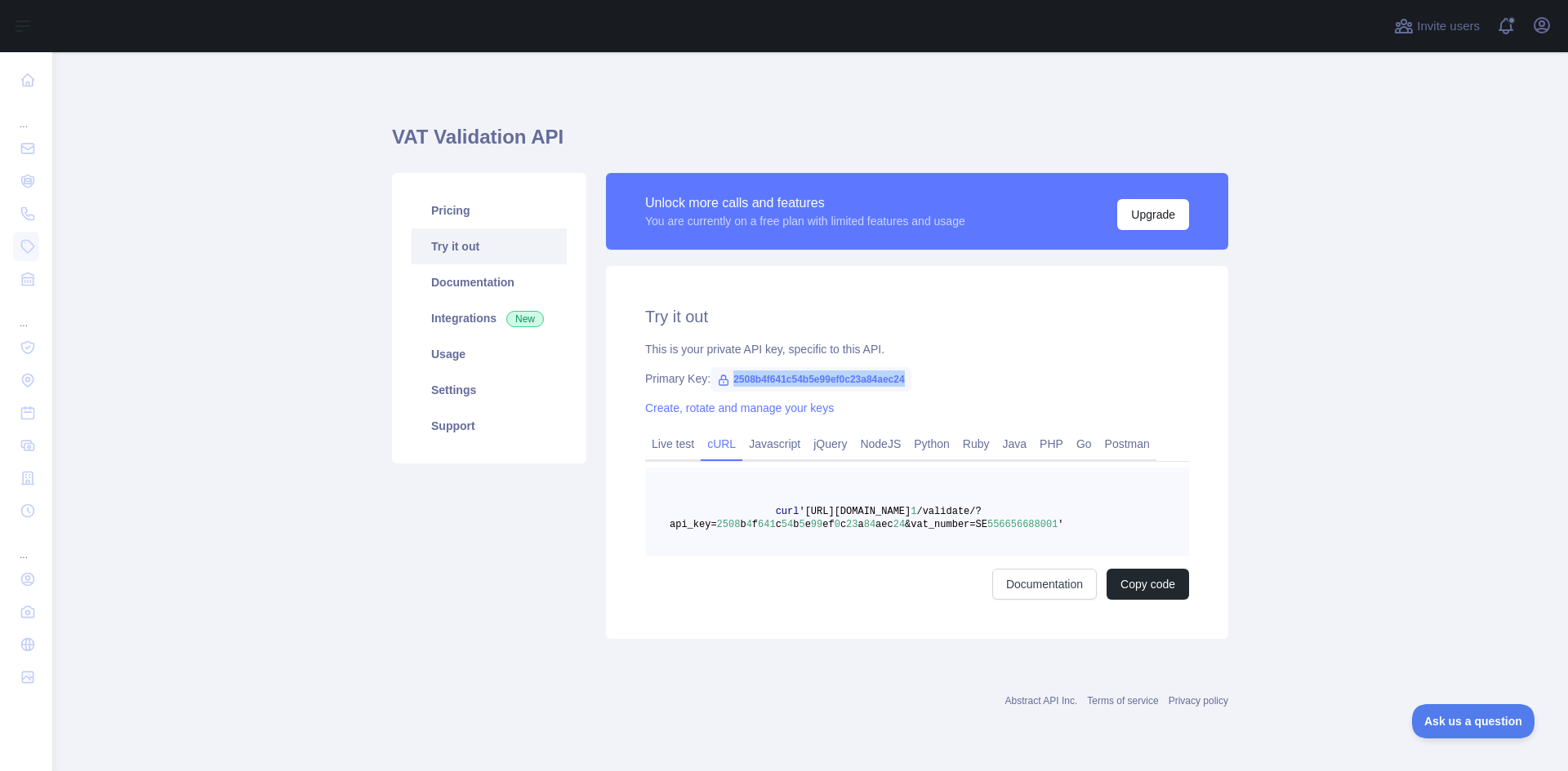
drag, startPoint x: 730, startPoint y: 380, endPoint x: 961, endPoint y: 377, distance: 231.0
click at [961, 377] on div "Primary Key: 2508b4f641c54b5e99ef0c23a84aec24" at bounding box center [916, 379] width 543 height 17
copy span "2508b4f641c54b5e99ef0c23a84aec24"
click at [773, 441] on link "Javascript" at bounding box center [774, 444] width 64 height 26
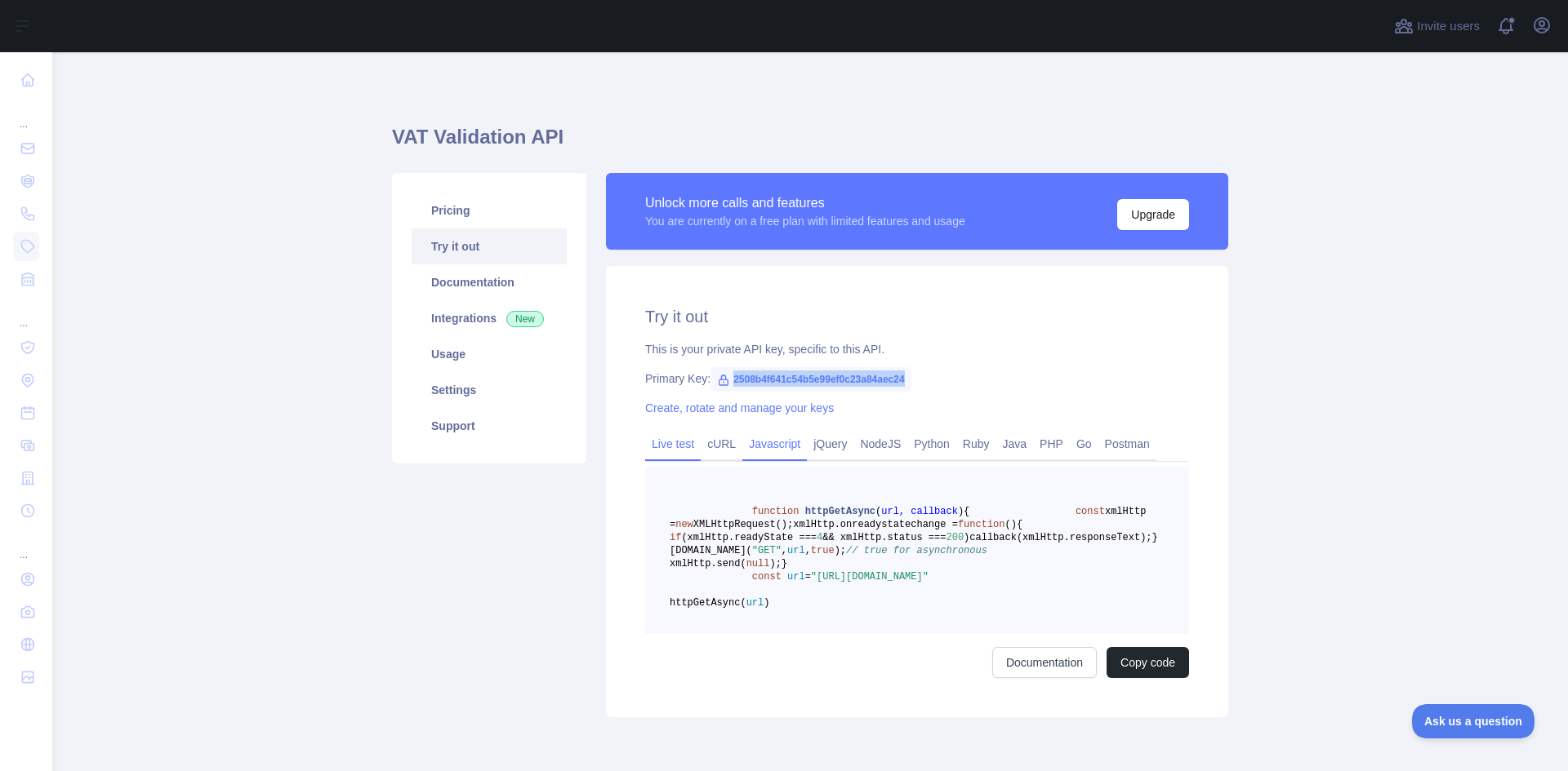
click at [658, 445] on link "Live test" at bounding box center [672, 444] width 56 height 26
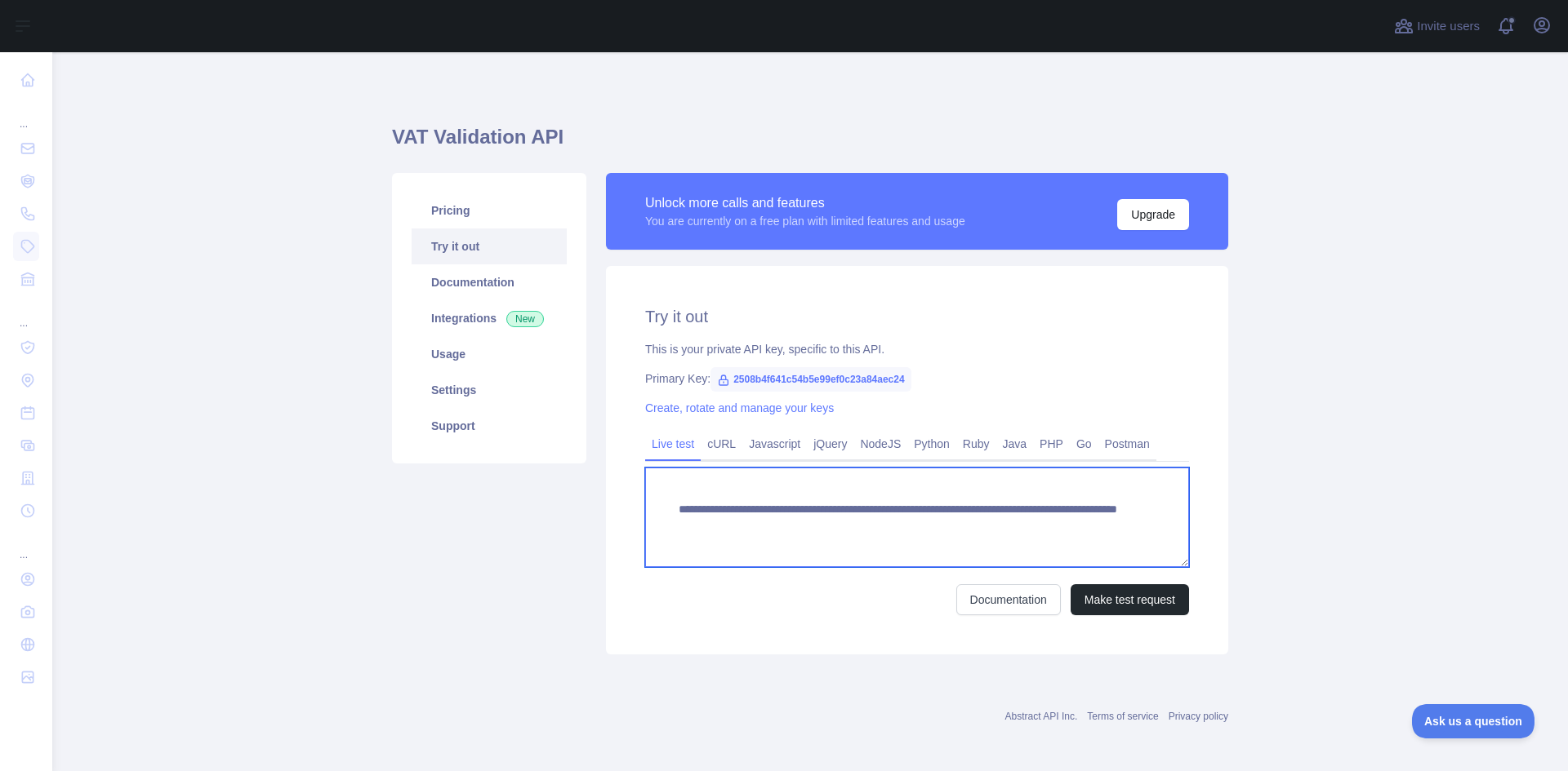
drag, startPoint x: 669, startPoint y: 508, endPoint x: 1118, endPoint y: 530, distance: 449.5
click at [1118, 530] on textarea "**********" at bounding box center [916, 517] width 543 height 99
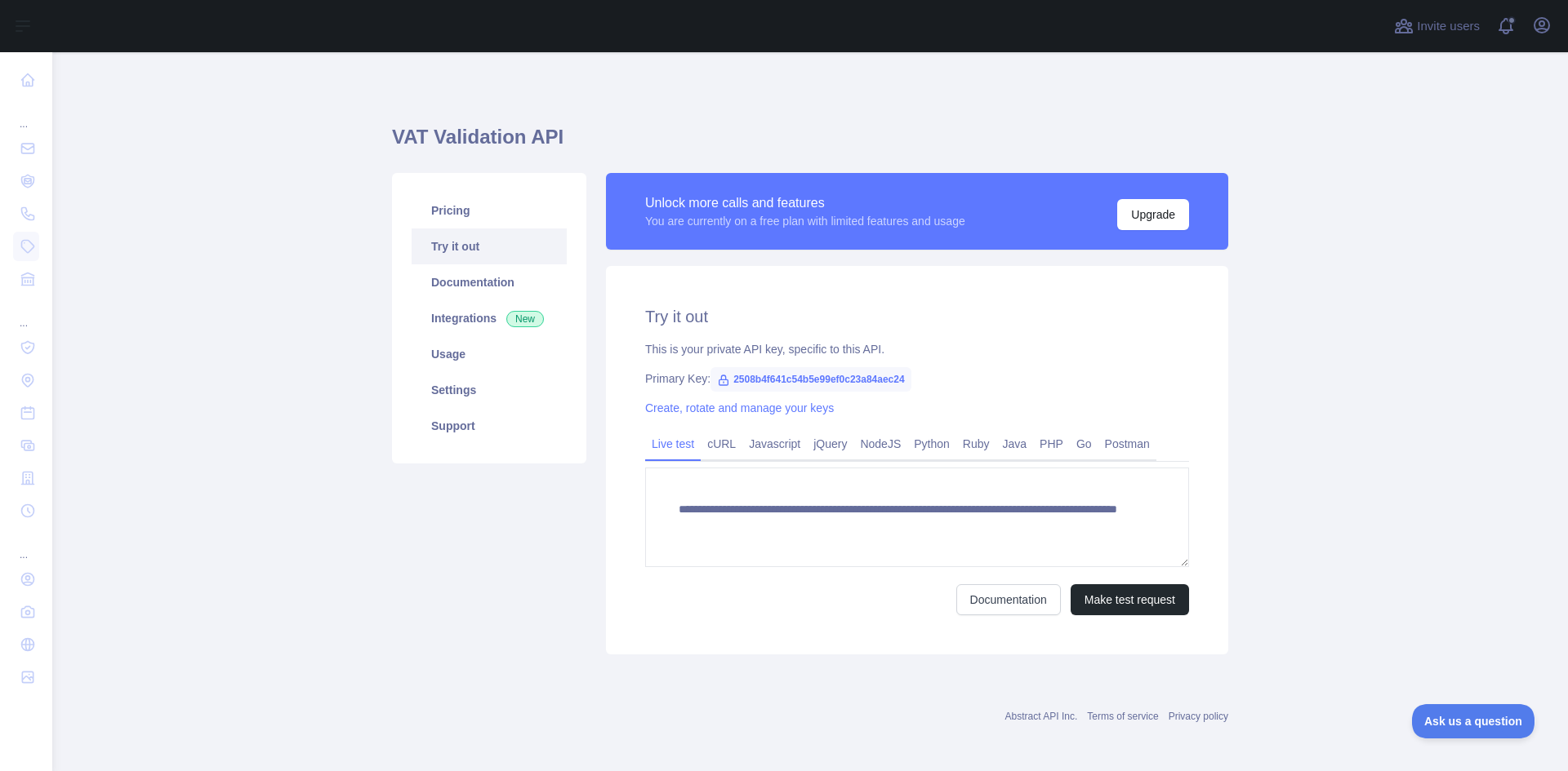
click at [968, 465] on div "**********" at bounding box center [916, 522] width 543 height 186
click at [715, 450] on link "cURL" at bounding box center [721, 444] width 42 height 26
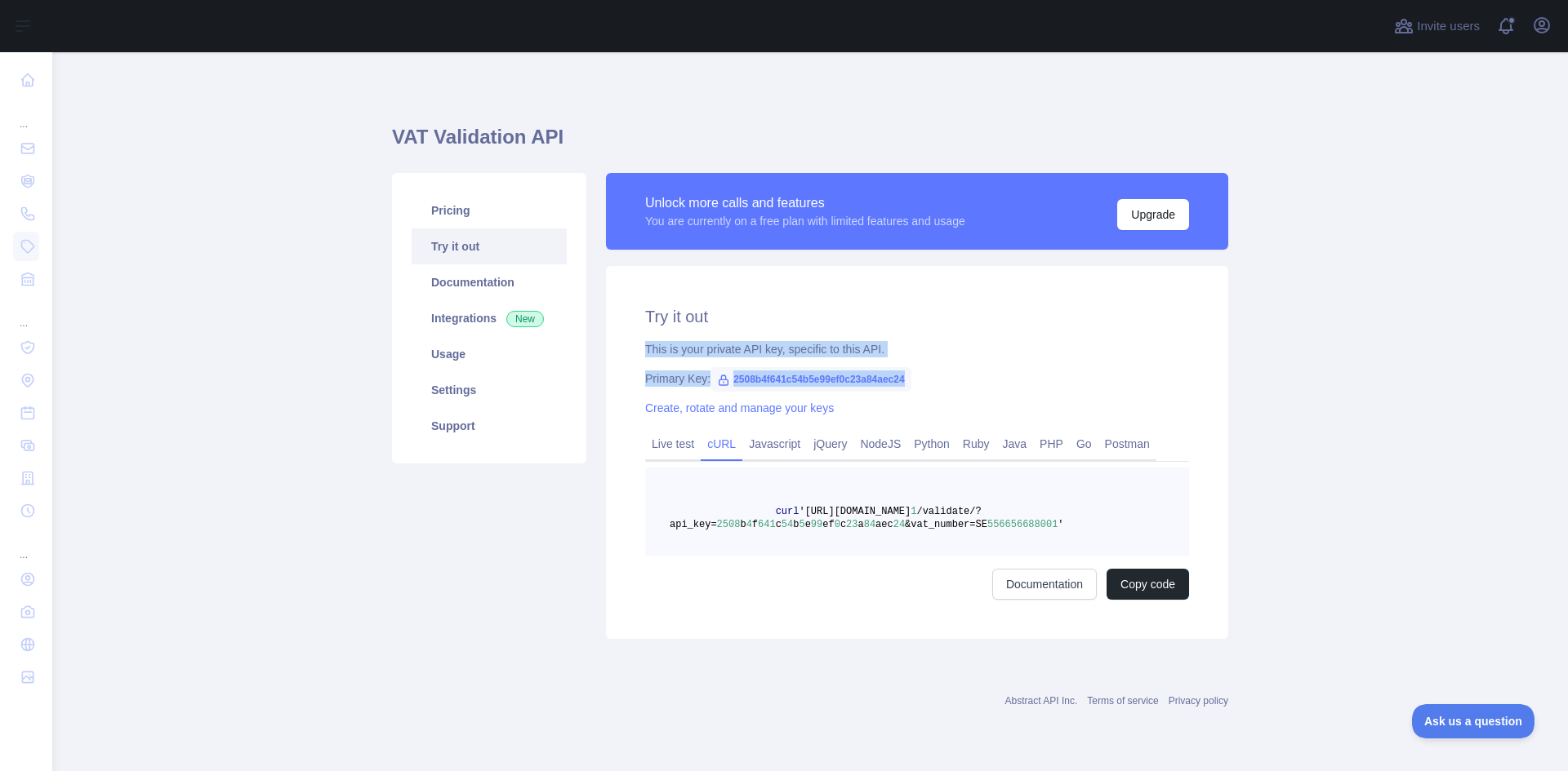
drag, startPoint x: 648, startPoint y: 347, endPoint x: 931, endPoint y: 386, distance: 285.7
click at [931, 386] on div "Try it out This is your private API key, specific to this API. Primary Key: 250…" at bounding box center [916, 452] width 622 height 373
copy div "This is your private API key, specific to this API. Primary Key: 2508b4f641c54b…"
click at [769, 439] on link "Javascript" at bounding box center [774, 444] width 64 height 26
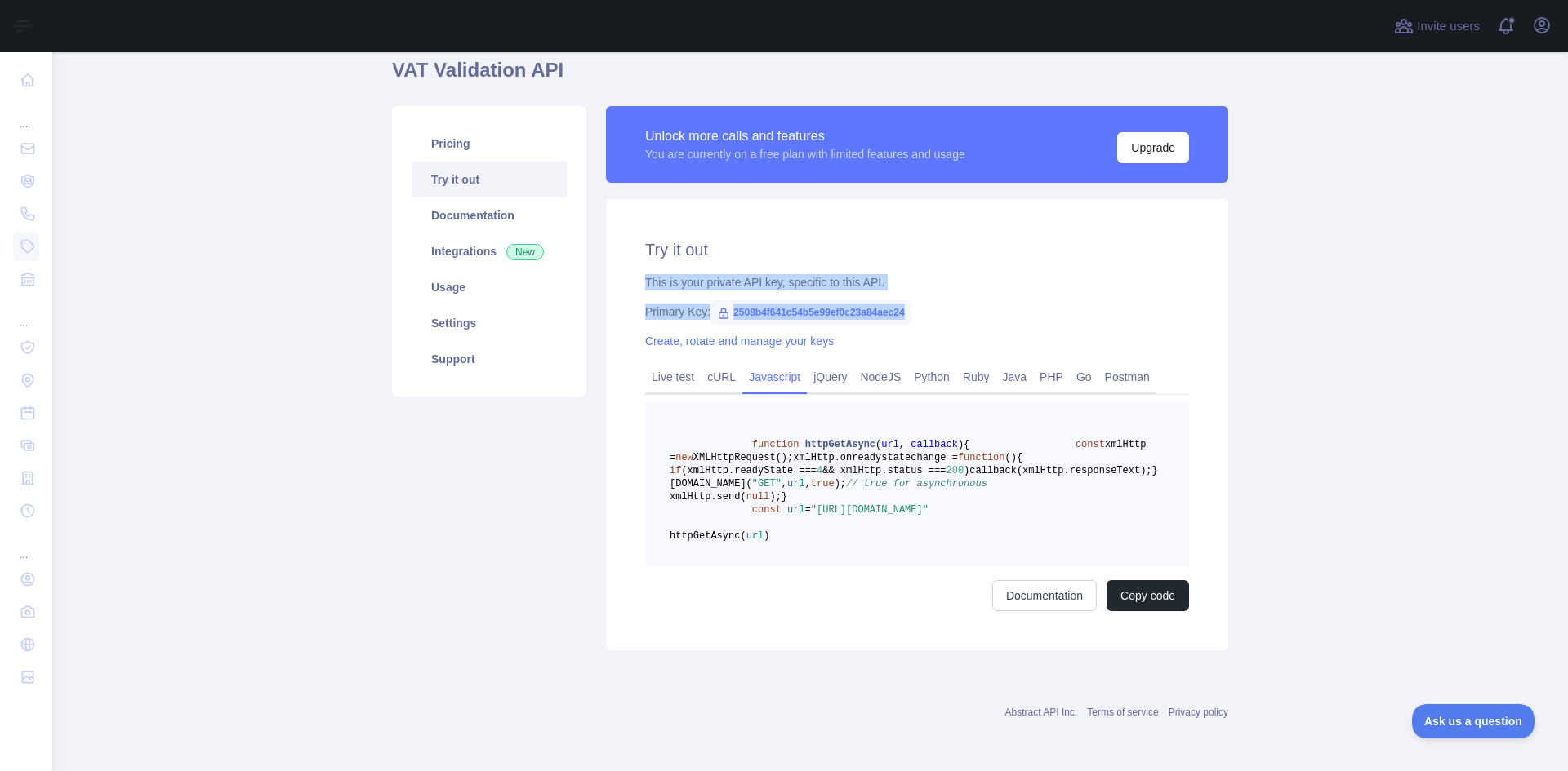
scroll to position [145, 0]
click at [1143, 595] on button "Copy code" at bounding box center [1147, 596] width 83 height 31
